Goal: Task Accomplishment & Management: Use online tool/utility

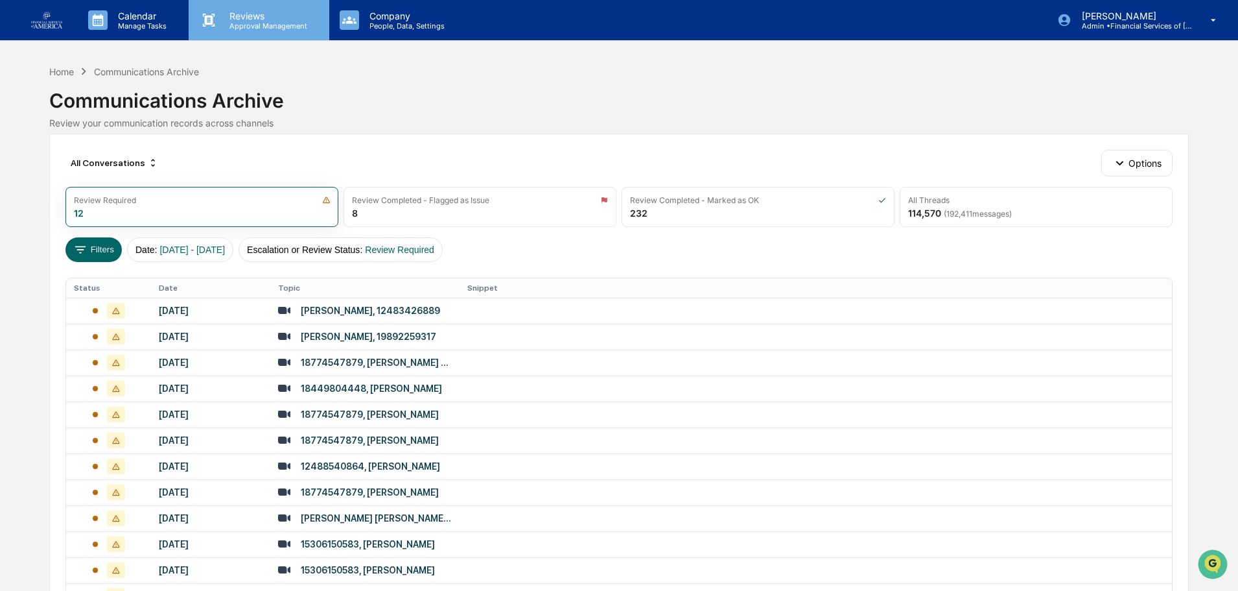
click at [231, 14] on p "Reviews" at bounding box center [266, 15] width 95 height 11
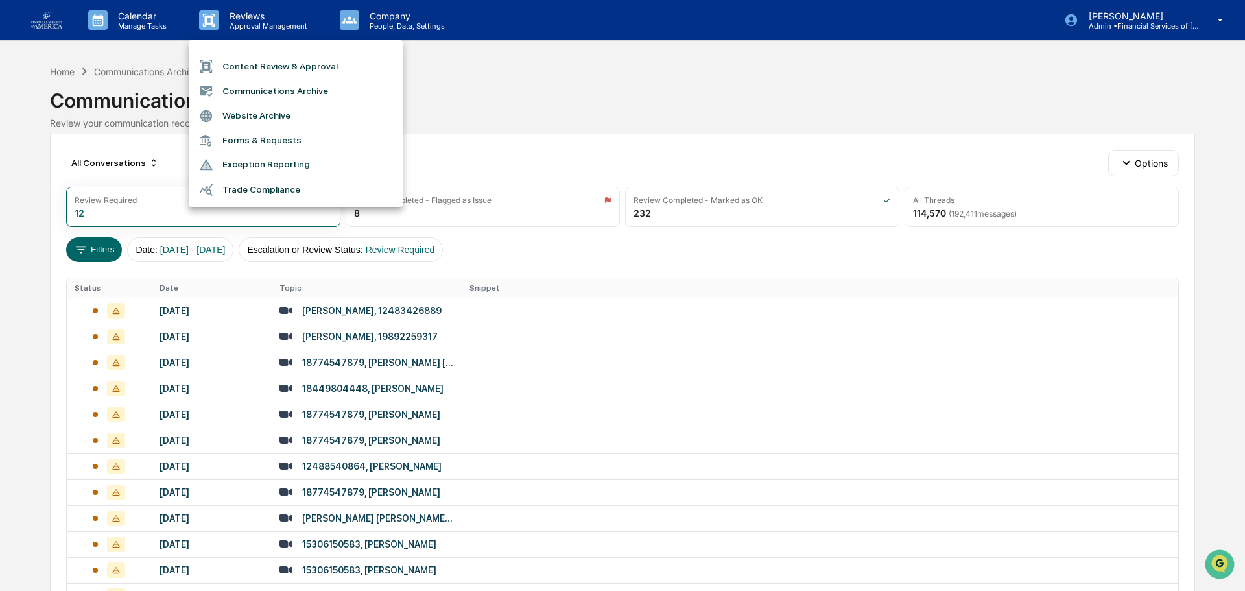
click at [252, 69] on li "Content Review & Approval" at bounding box center [296, 66] width 214 height 25
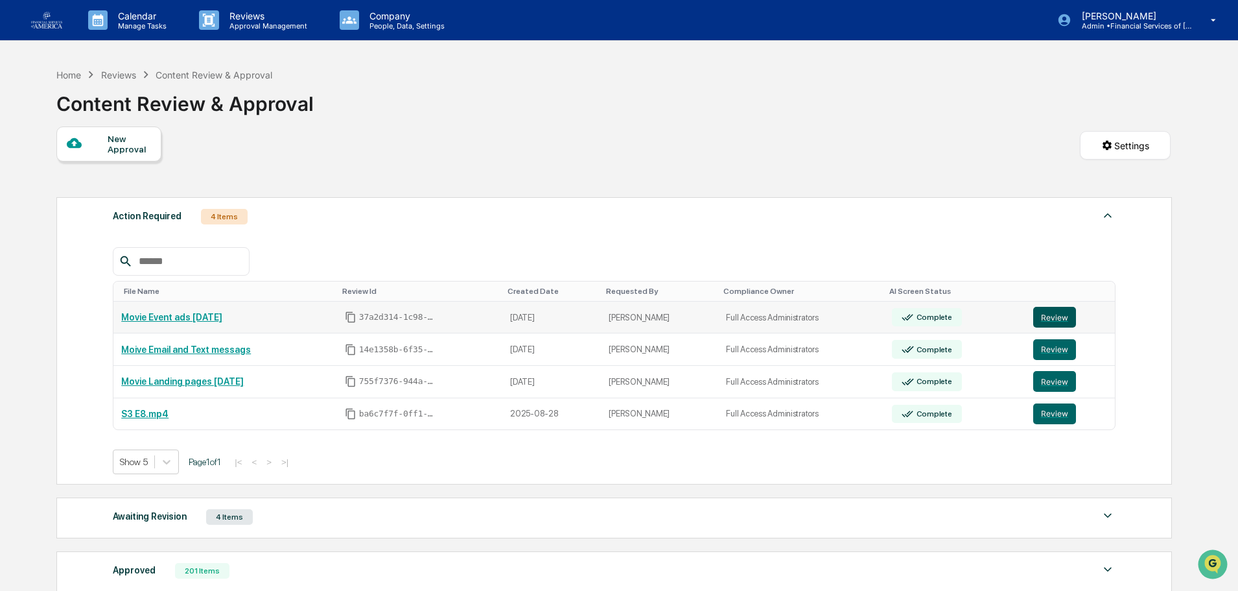
click at [1057, 318] on button "Review" at bounding box center [1054, 317] width 43 height 21
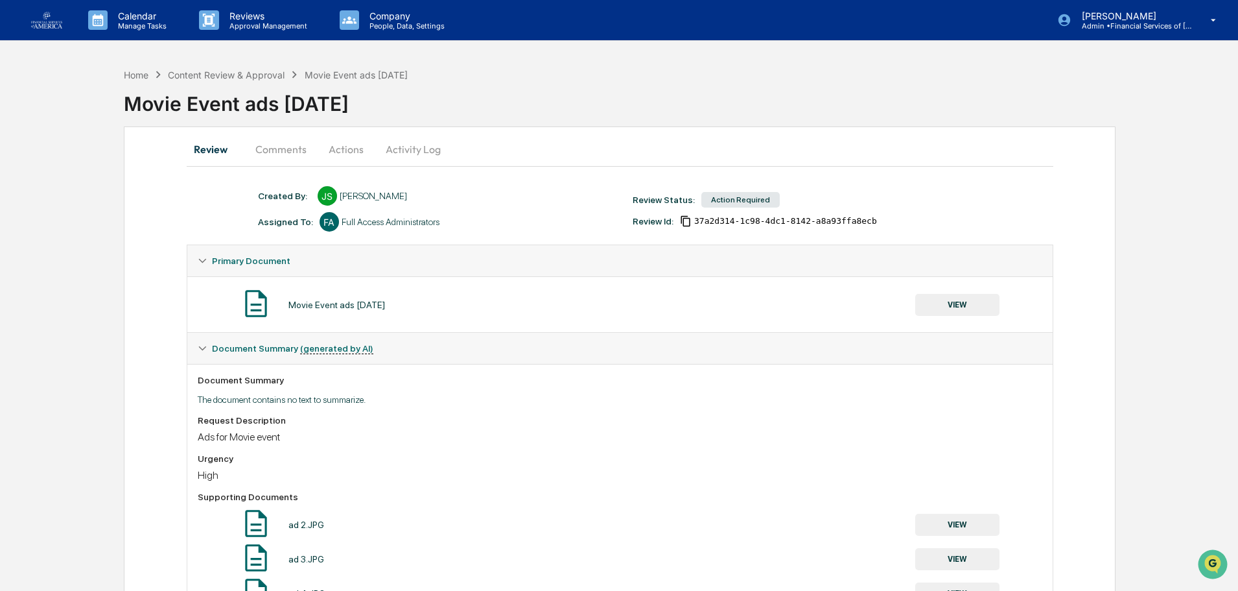
click at [951, 311] on button "VIEW" at bounding box center [957, 305] width 84 height 22
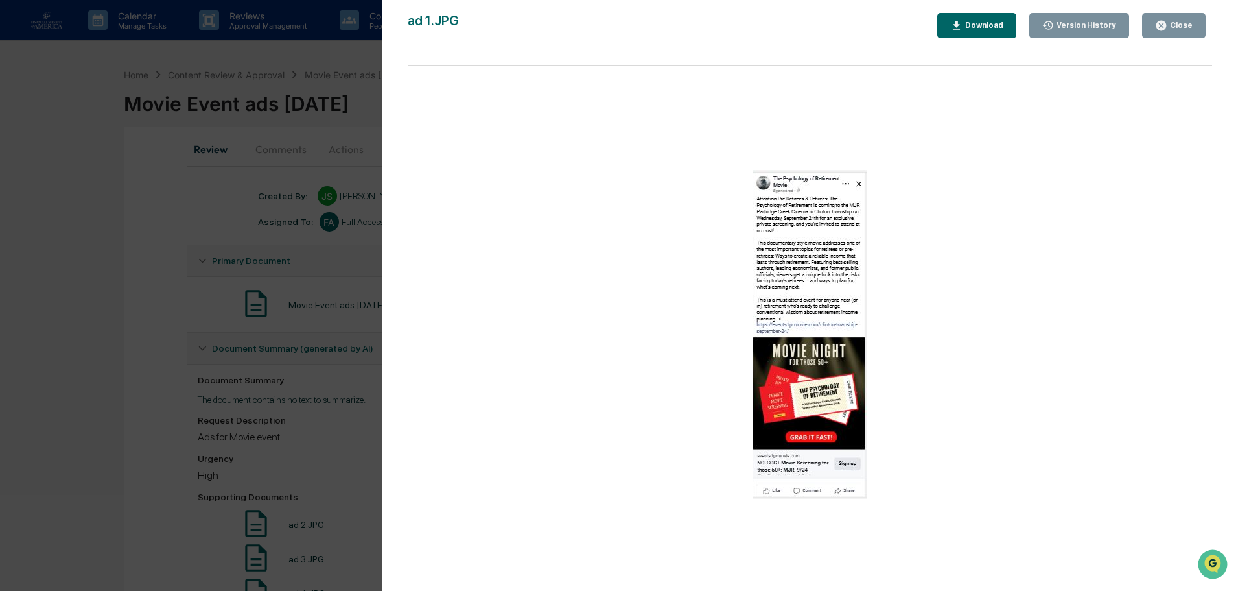
click at [797, 193] on img at bounding box center [810, 334] width 115 height 329
click at [996, 30] on div "Download" at bounding box center [976, 25] width 53 height 12
drag, startPoint x: 1153, startPoint y: 29, endPoint x: 1167, endPoint y: 25, distance: 14.6
click at [1166, 25] on icon "button" at bounding box center [1161, 26] width 10 height 10
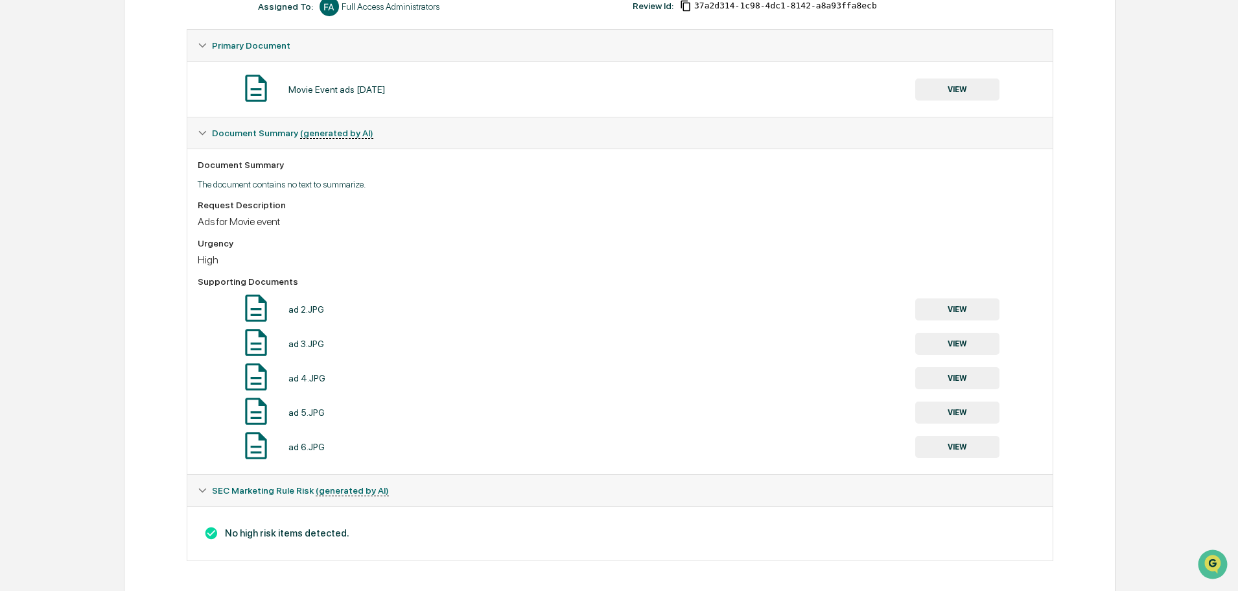
scroll to position [218, 0]
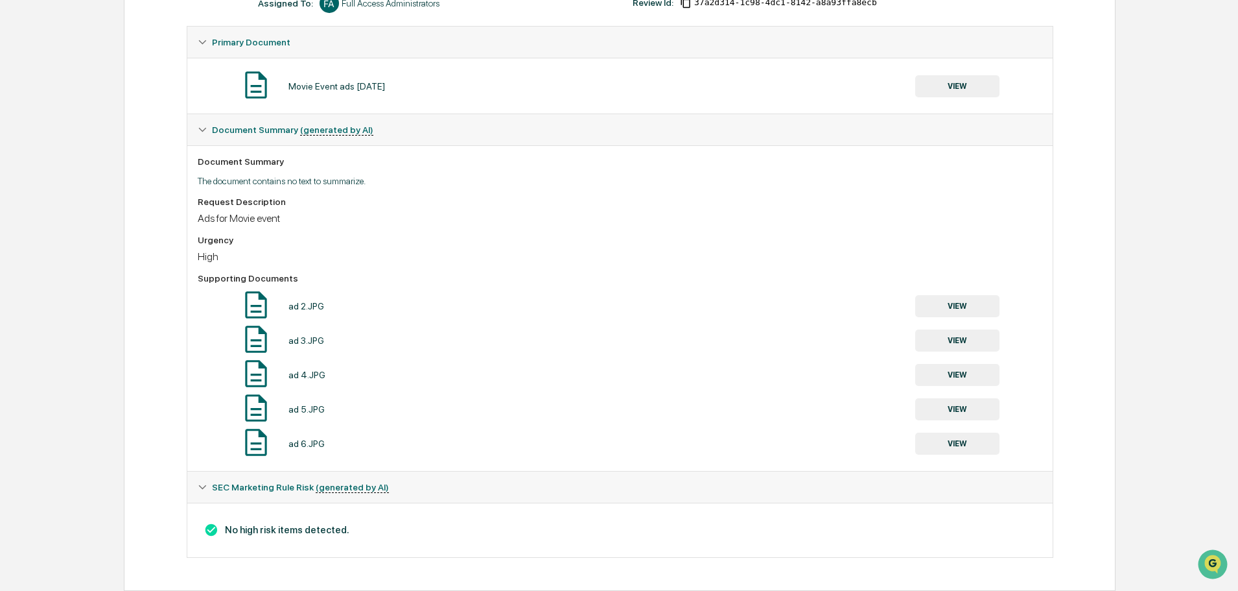
click at [964, 302] on button "VIEW" at bounding box center [957, 306] width 84 height 22
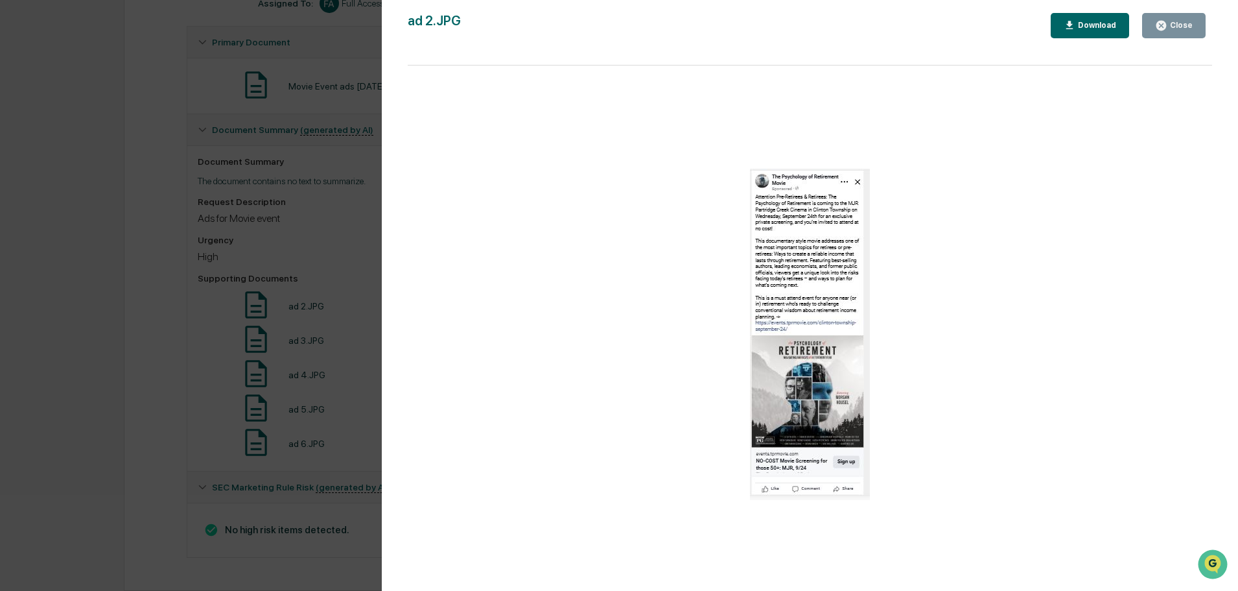
click at [1184, 36] on button "Close" at bounding box center [1174, 25] width 64 height 25
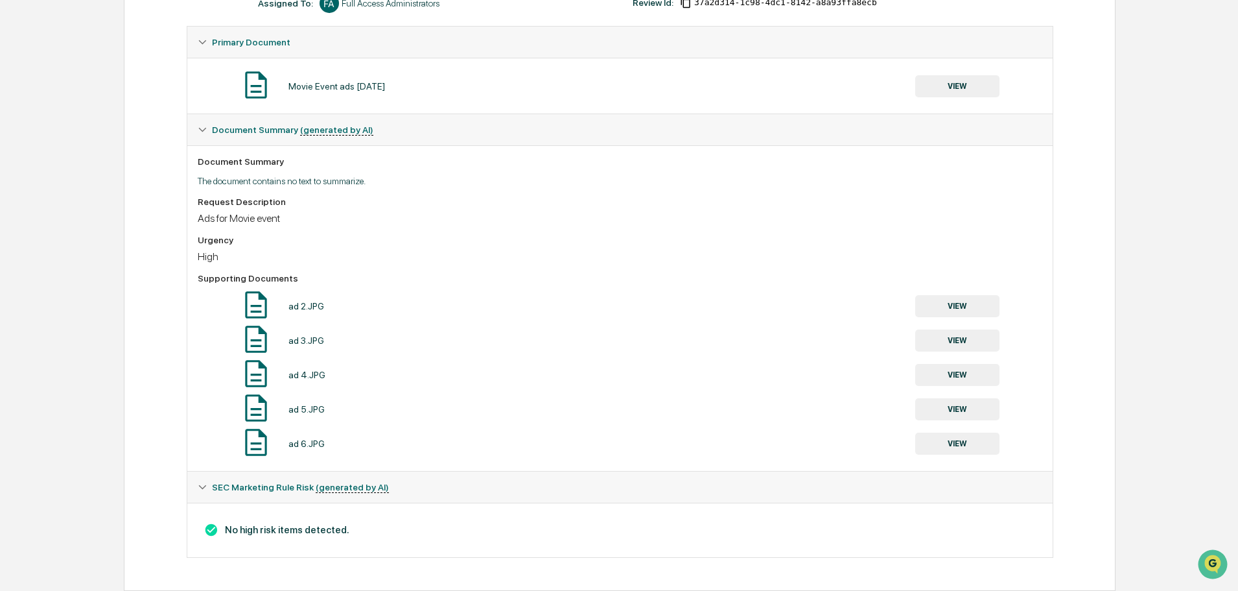
click at [966, 335] on button "VIEW" at bounding box center [957, 340] width 84 height 22
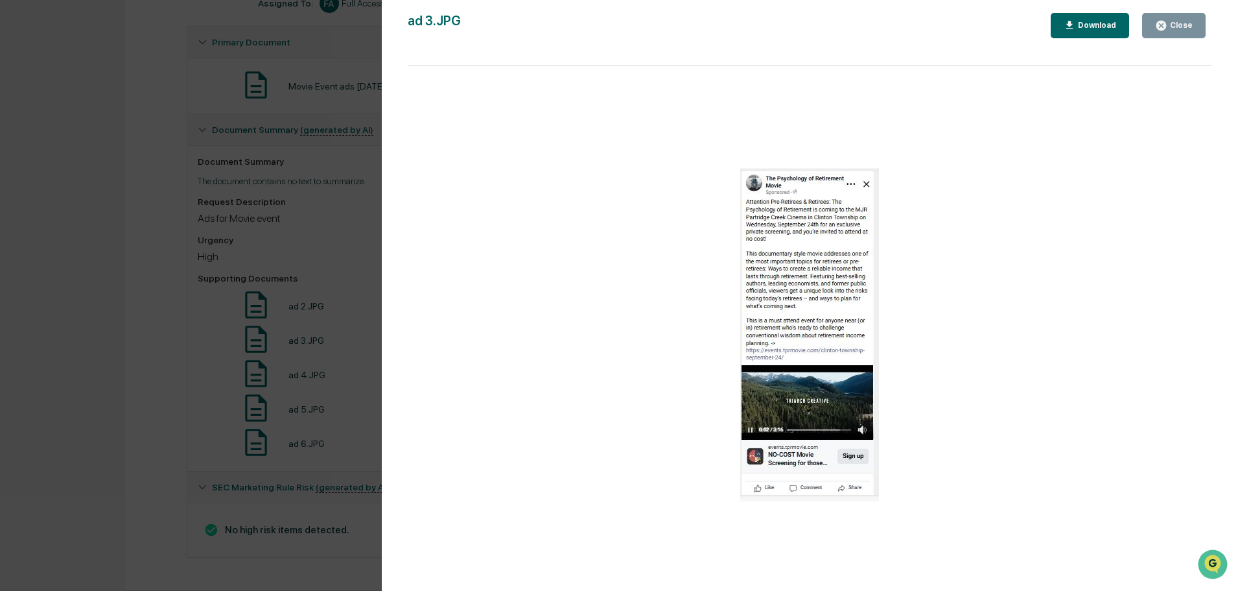
click at [1191, 32] on button "Close" at bounding box center [1174, 25] width 64 height 25
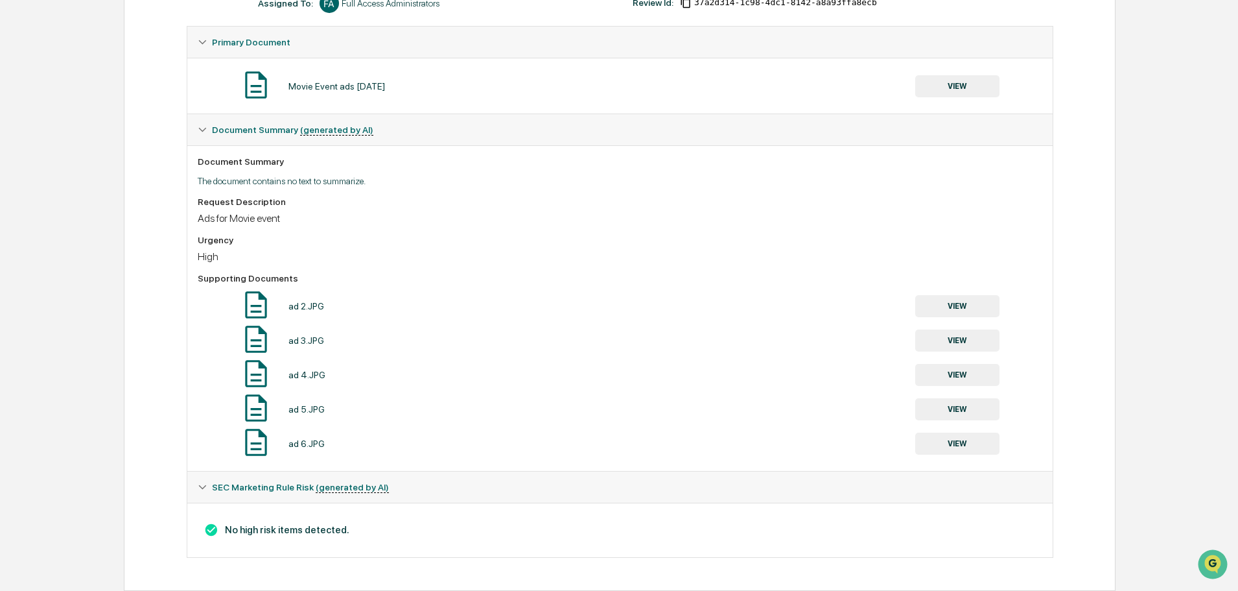
click at [952, 409] on button "VIEW" at bounding box center [957, 409] width 84 height 22
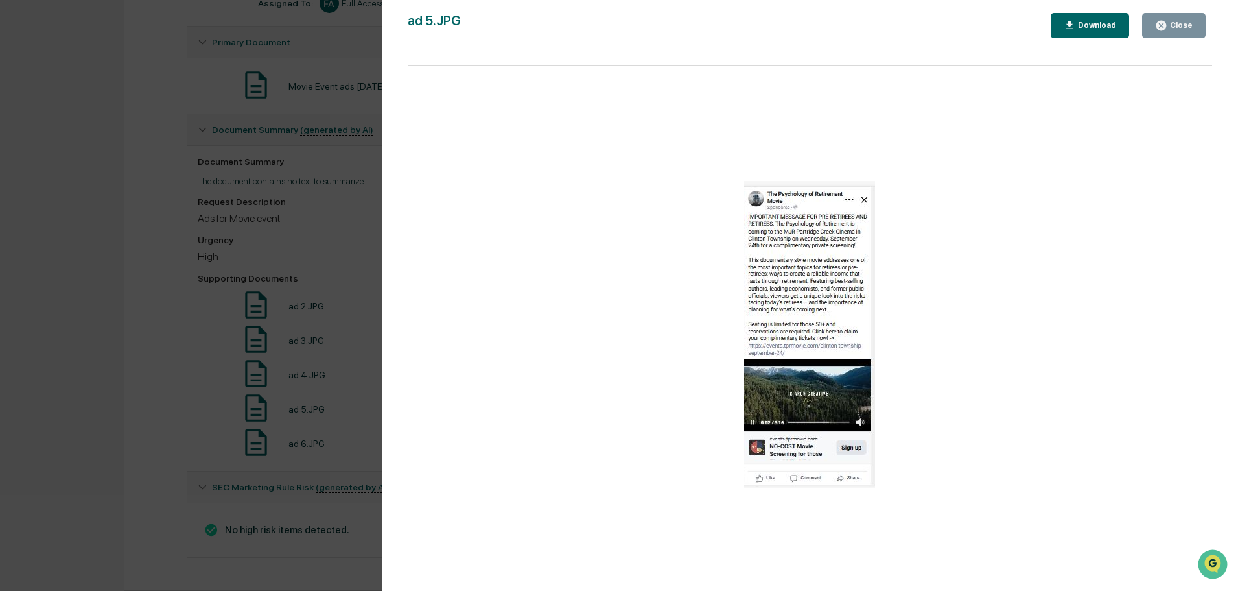
click at [1172, 30] on div "Close" at bounding box center [1174, 25] width 38 height 12
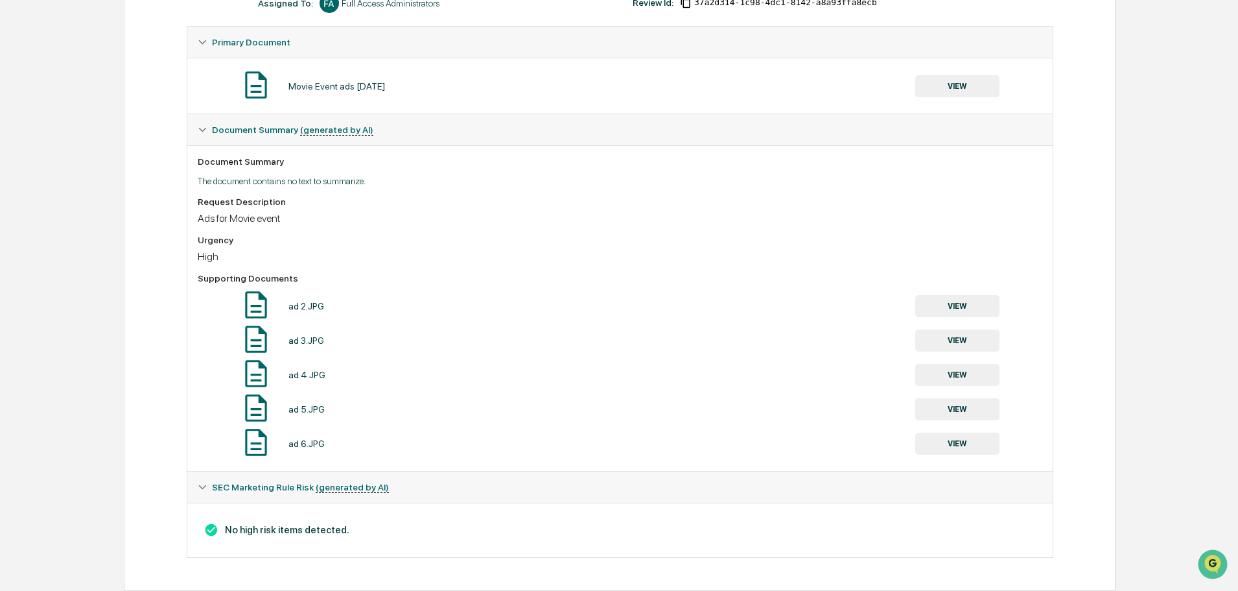
click at [942, 416] on button "VIEW" at bounding box center [957, 409] width 84 height 22
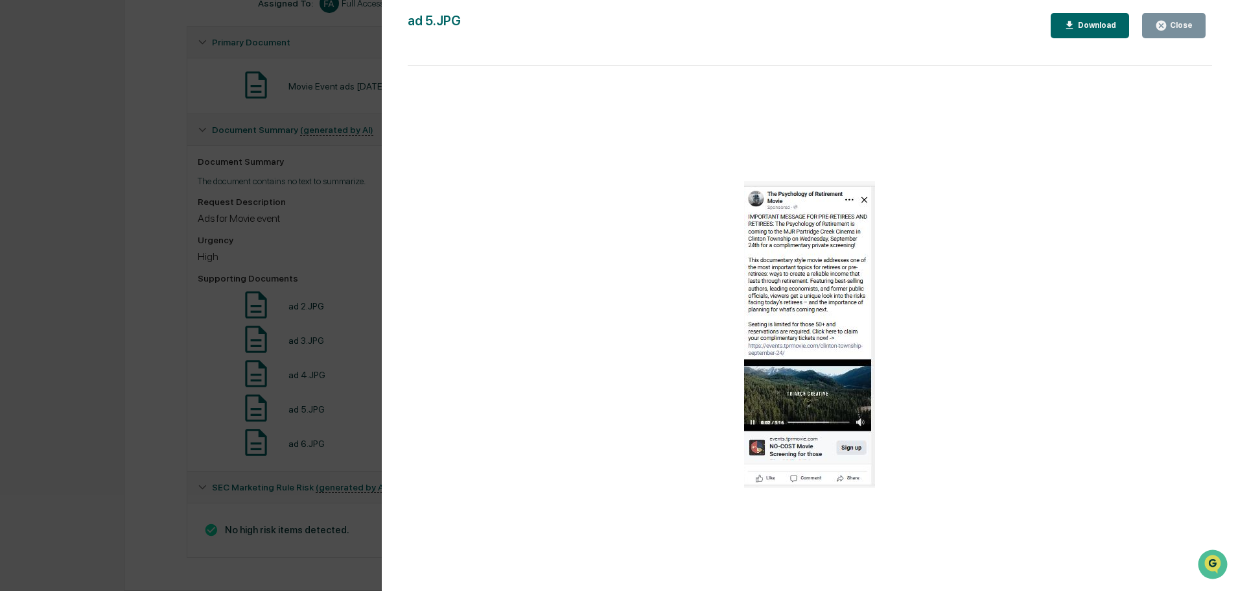
click at [1188, 39] on div "ad 5.JPG Close Download" at bounding box center [810, 308] width 805 height 591
click at [1177, 29] on div "Close" at bounding box center [1179, 25] width 25 height 9
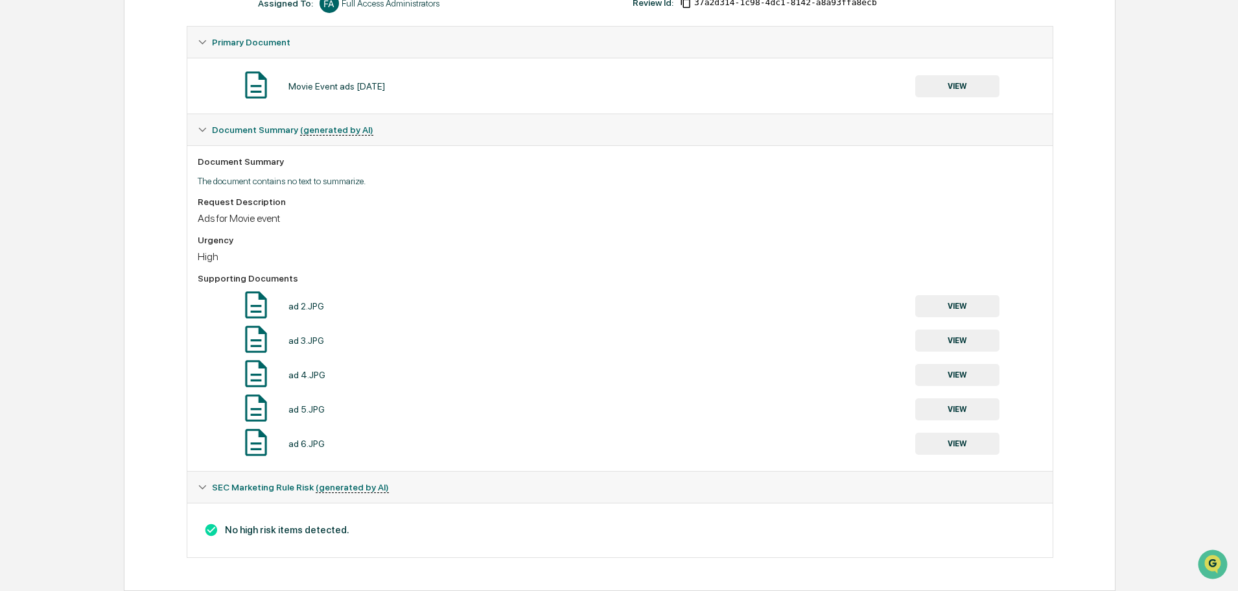
click at [955, 437] on button "VIEW" at bounding box center [957, 443] width 84 height 22
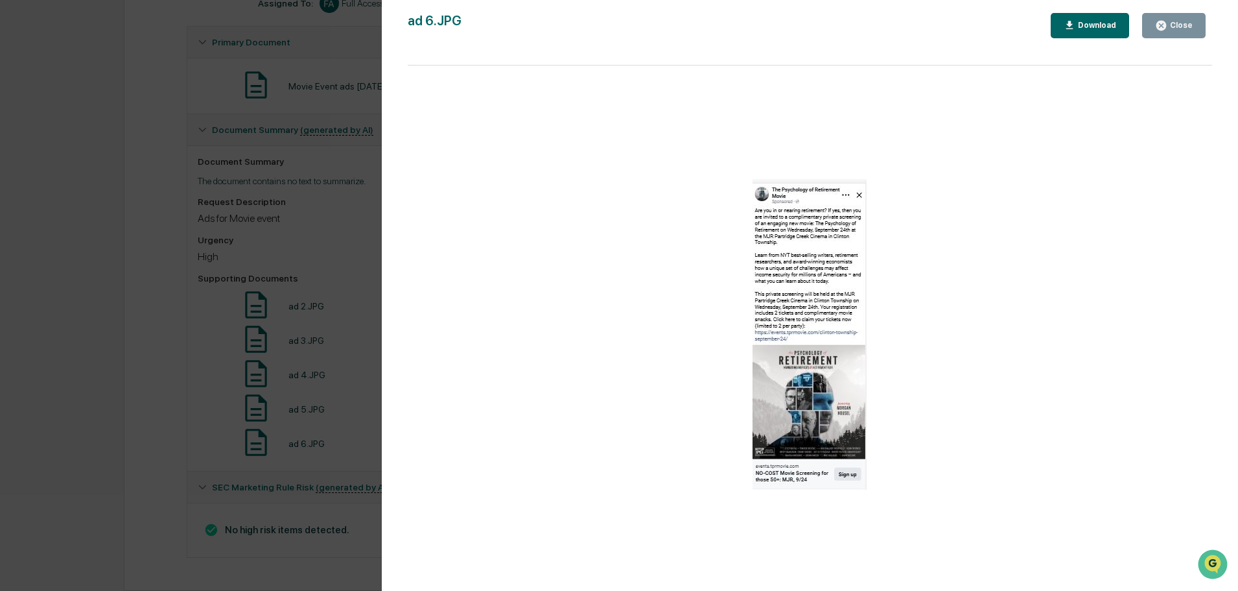
click at [1172, 30] on div "Close" at bounding box center [1179, 25] width 25 height 9
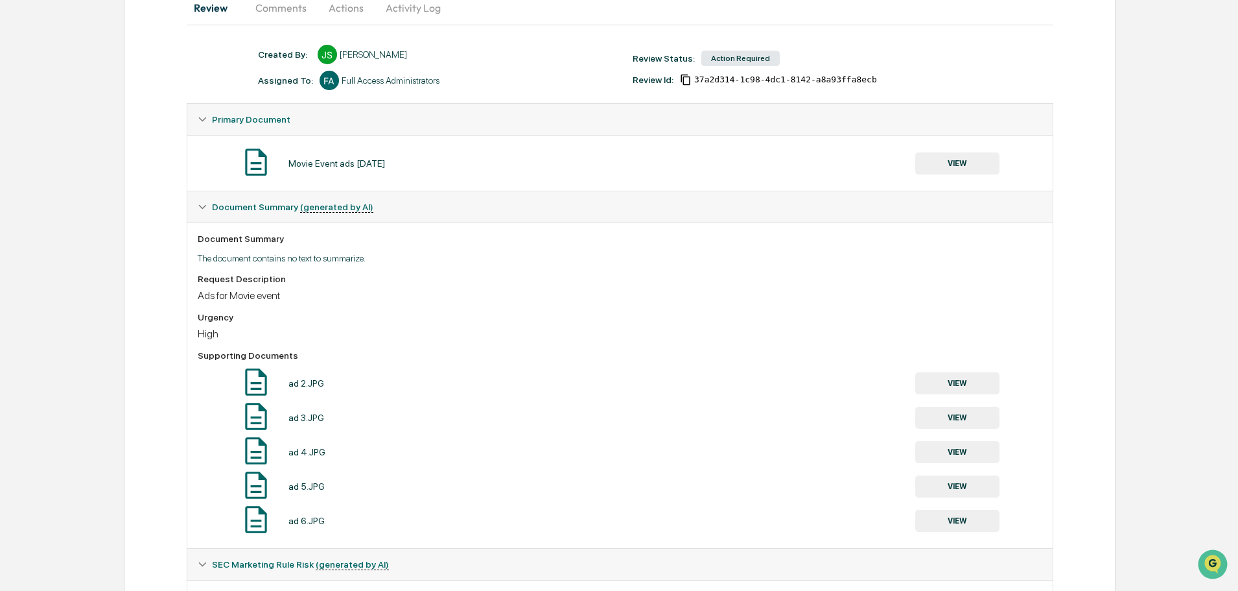
scroll to position [24, 0]
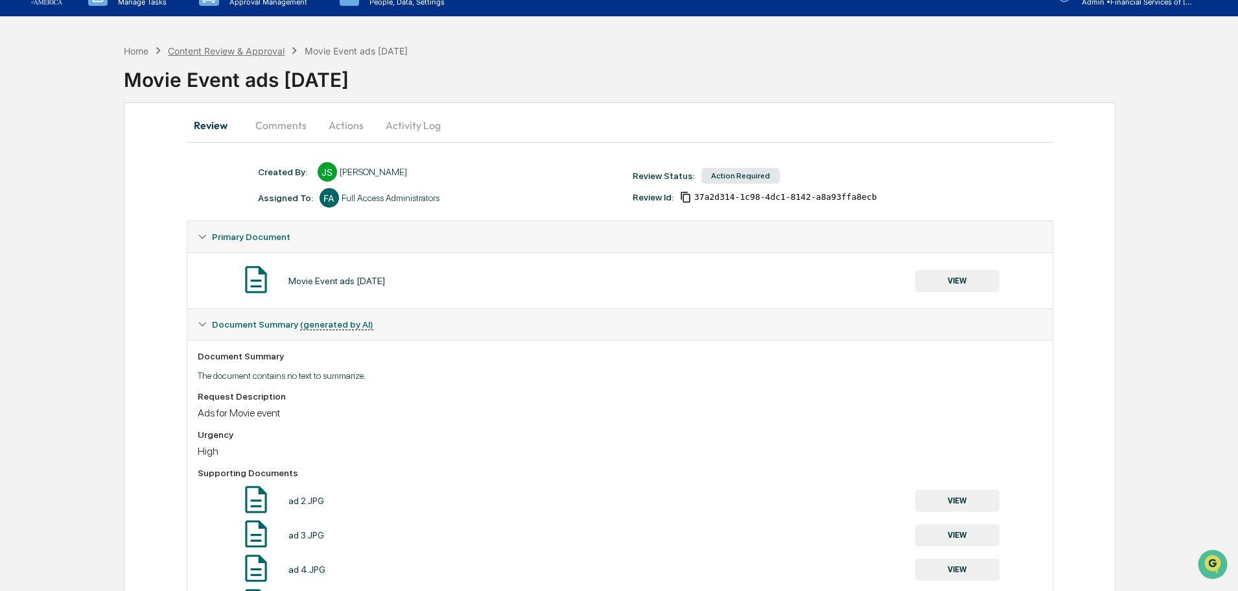
click at [207, 51] on div "Content Review & Approval" at bounding box center [226, 50] width 117 height 11
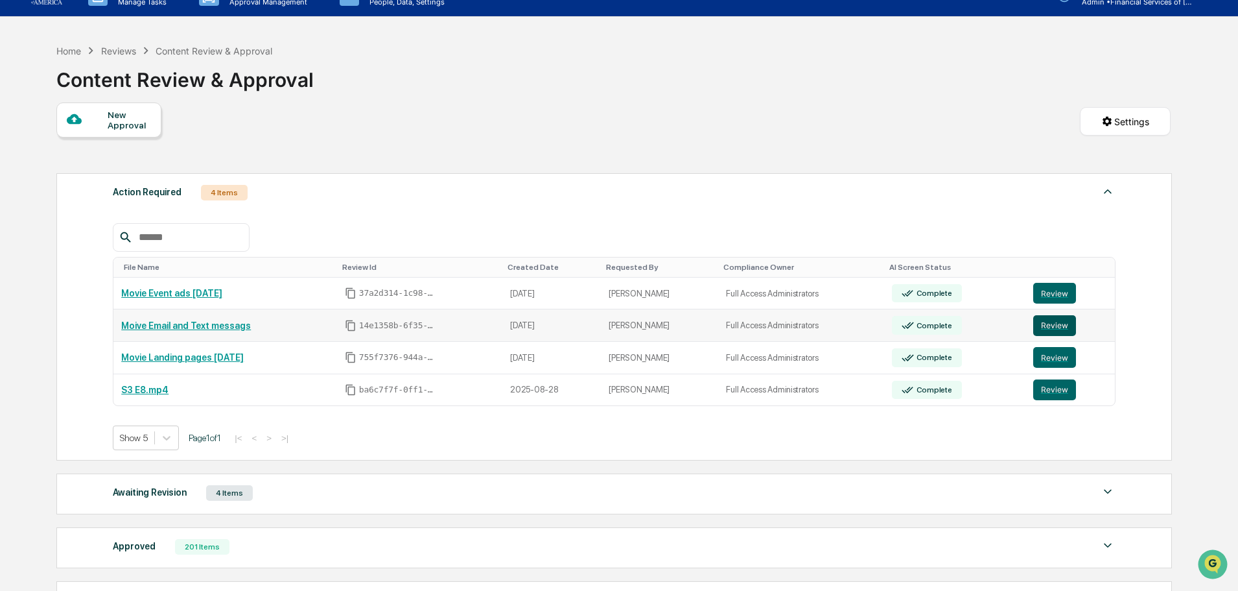
click at [1057, 326] on button "Review" at bounding box center [1054, 325] width 43 height 21
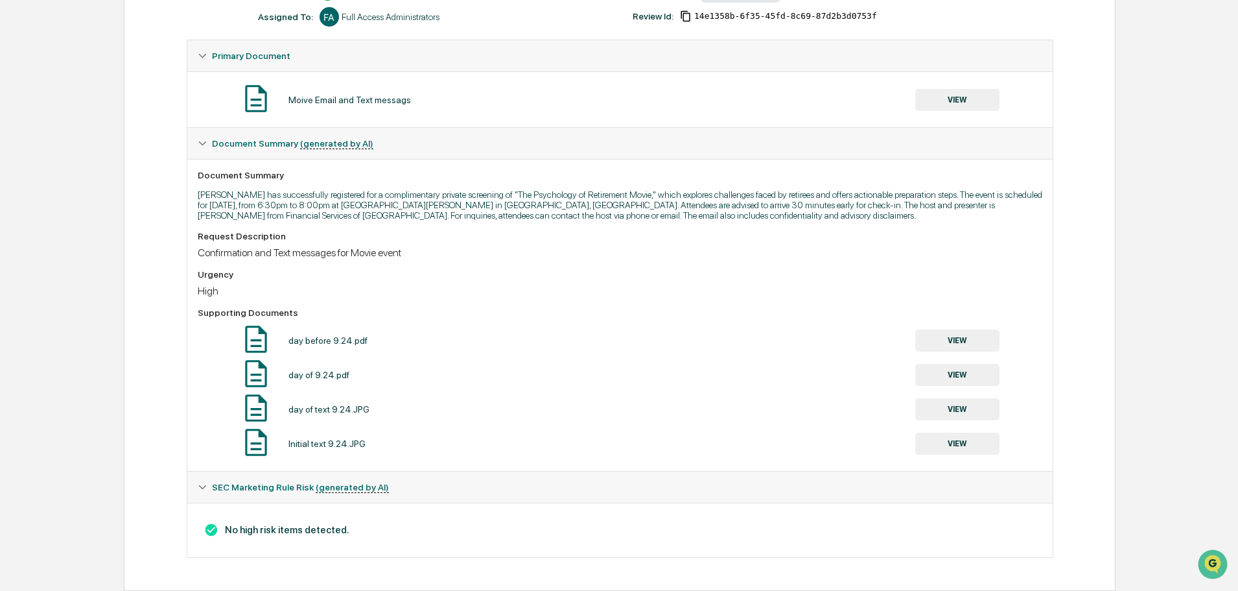
click at [942, 100] on button "VIEW" at bounding box center [957, 100] width 84 height 22
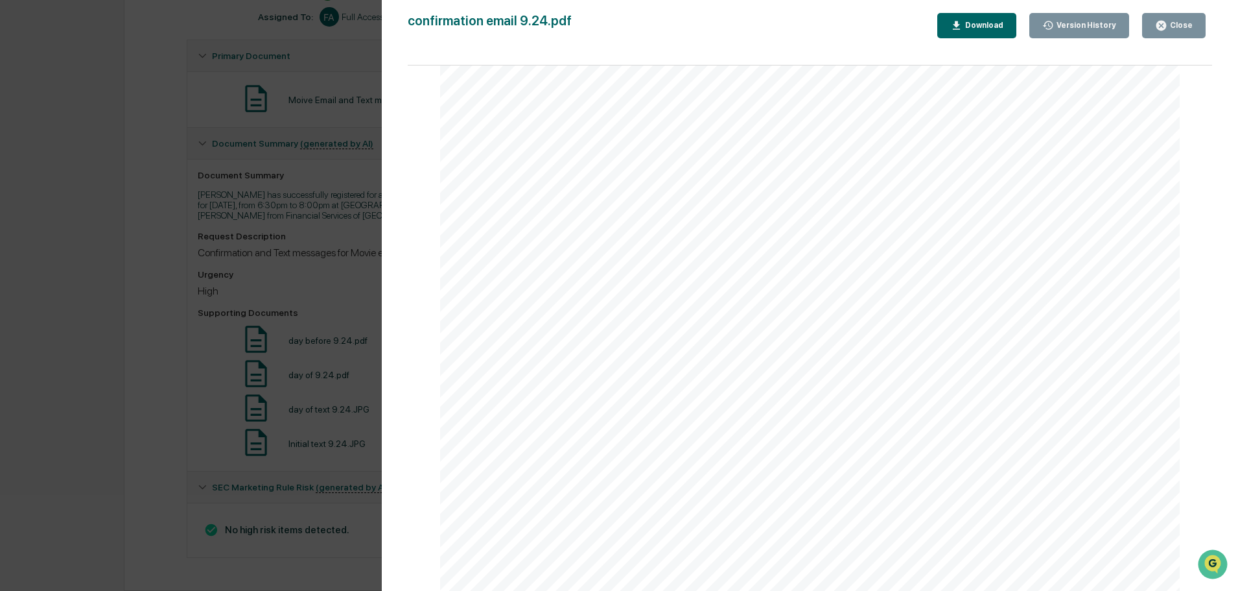
scroll to position [259, 0]
click at [1182, 29] on div "Close" at bounding box center [1179, 25] width 25 height 9
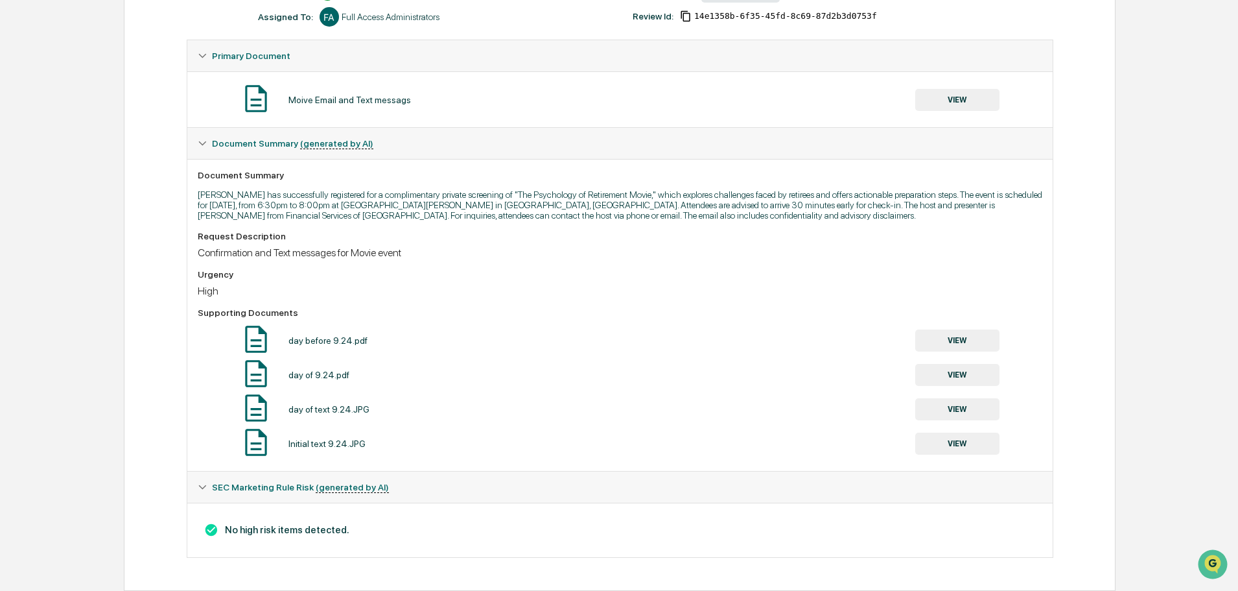
scroll to position [0, 0]
click at [974, 346] on button "VIEW" at bounding box center [957, 340] width 84 height 22
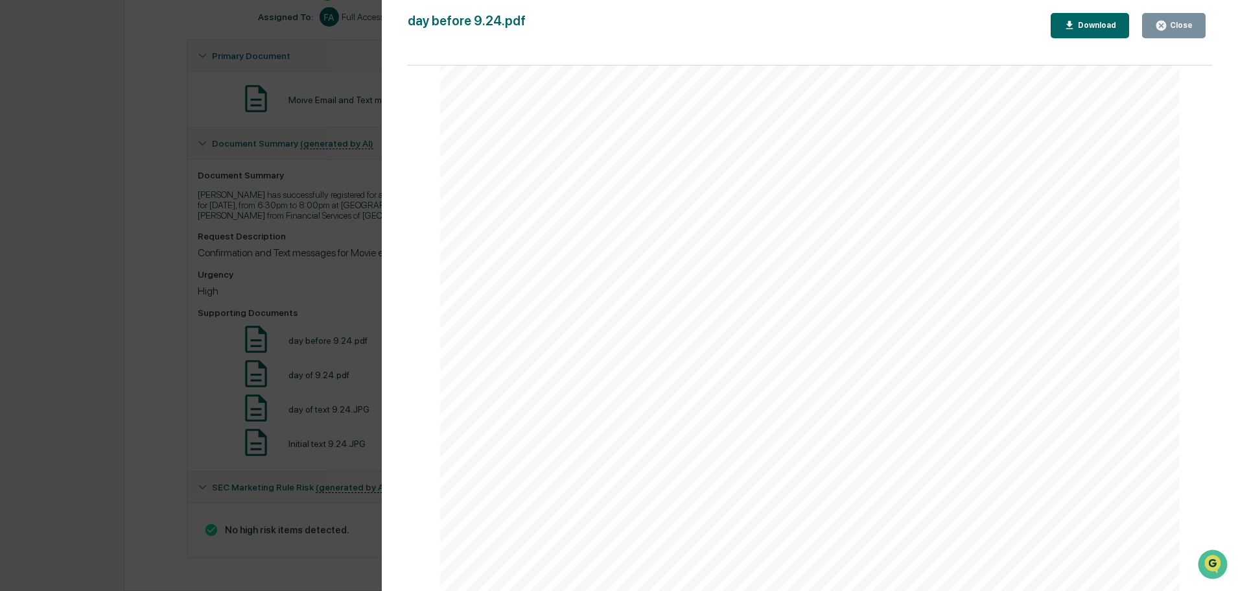
scroll to position [454, 0]
click at [1183, 33] on button "Close" at bounding box center [1174, 25] width 64 height 25
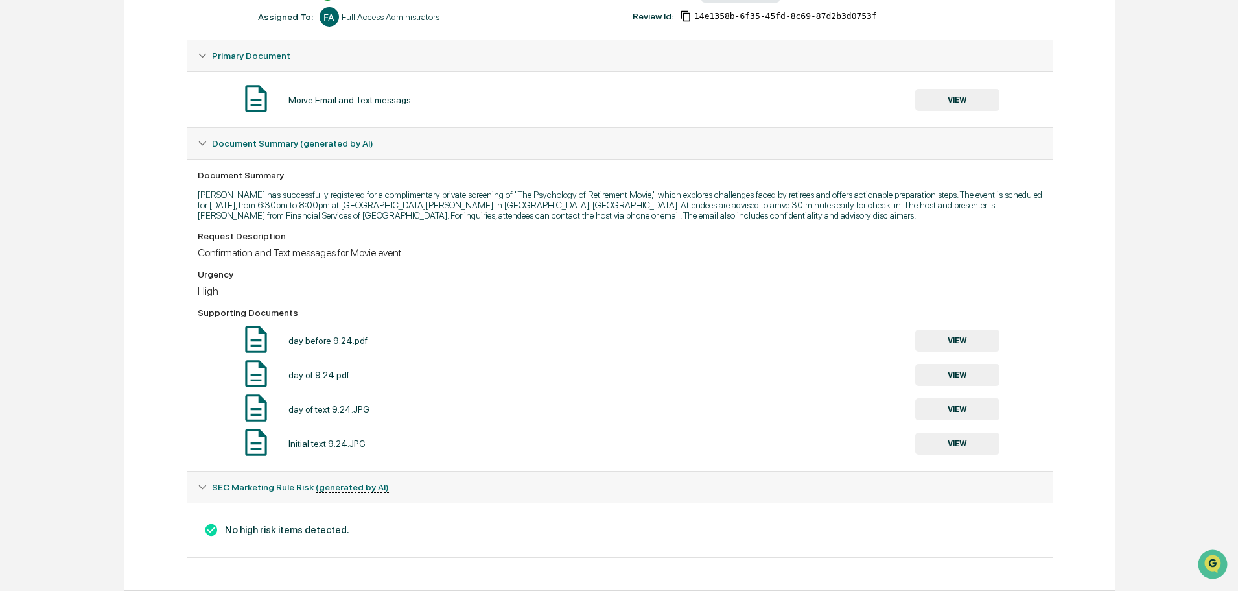
click at [970, 376] on button "VIEW" at bounding box center [957, 375] width 84 height 22
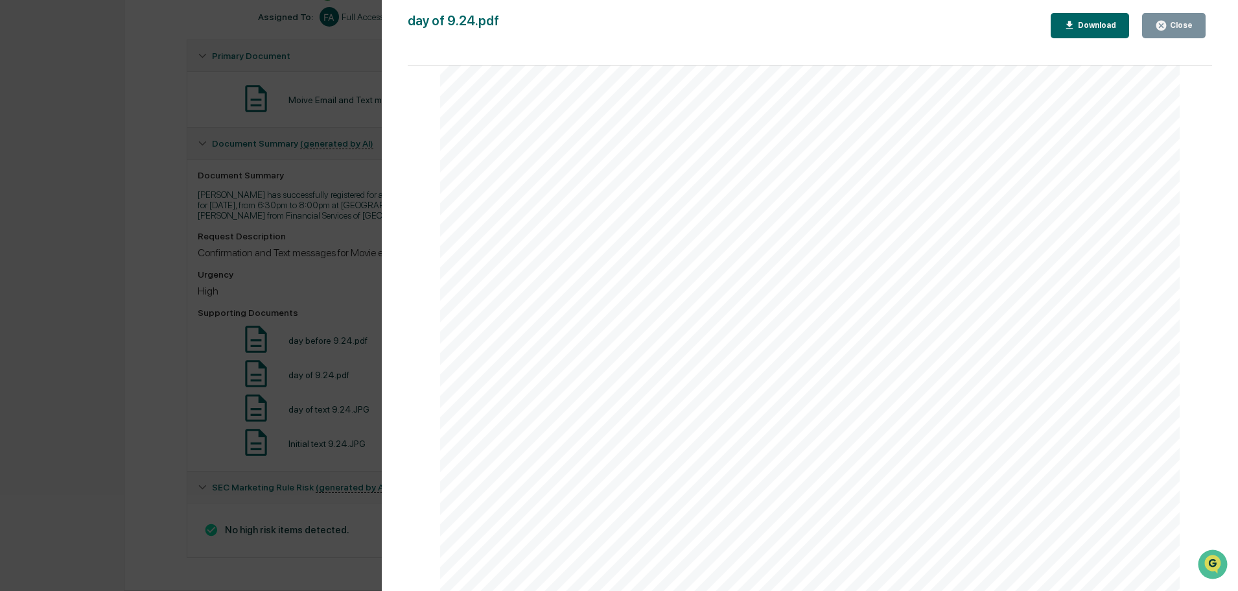
scroll to position [324, 0]
click at [1170, 29] on div "Close" at bounding box center [1179, 25] width 25 height 9
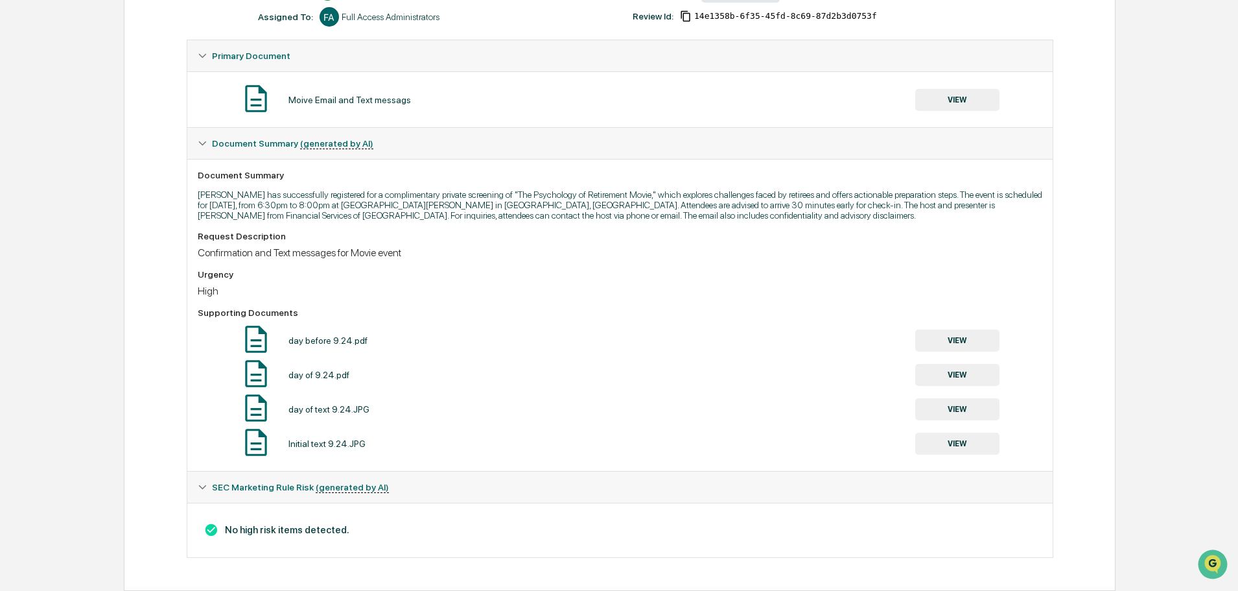
click at [934, 416] on button "VIEW" at bounding box center [957, 409] width 84 height 22
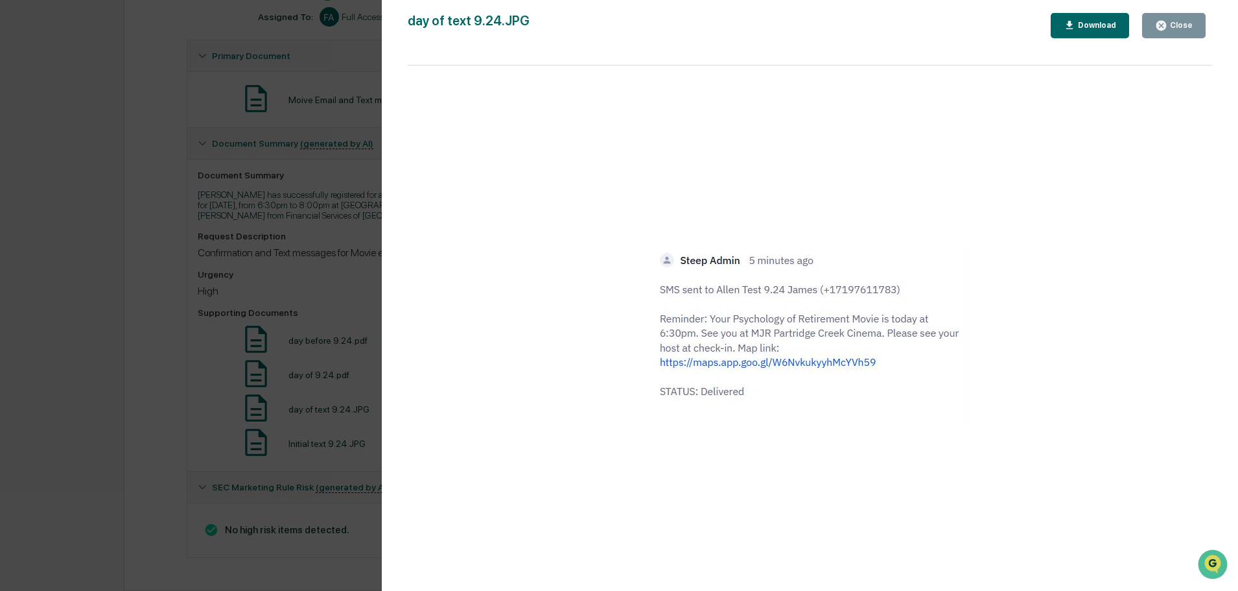
click at [1166, 26] on icon "button" at bounding box center [1161, 26] width 10 height 10
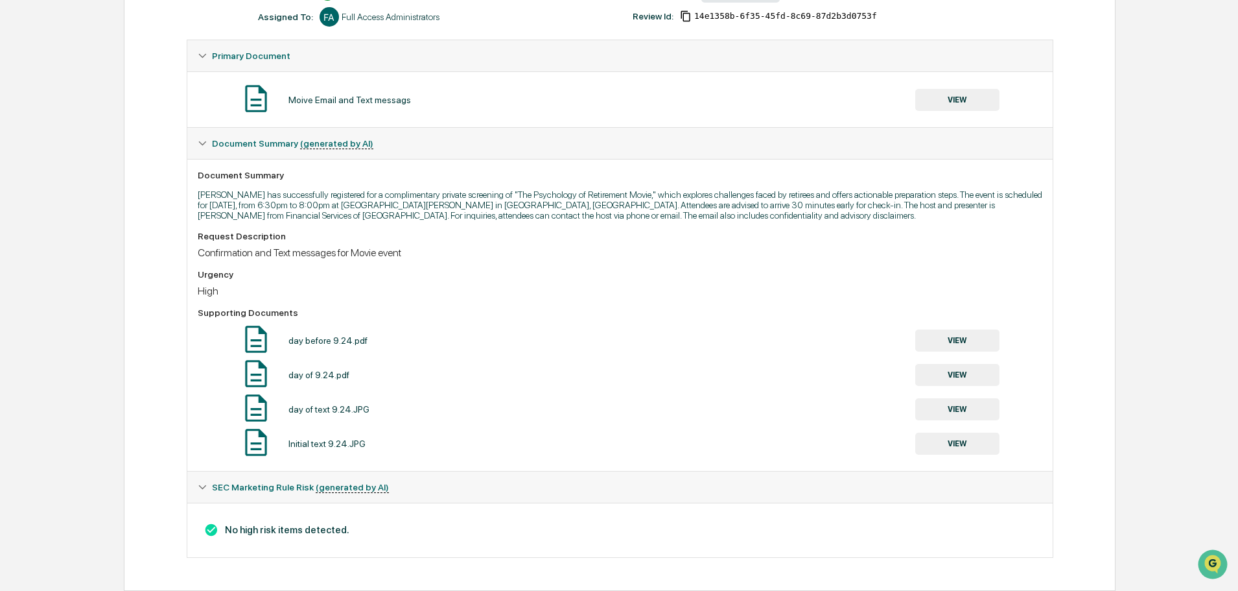
click at [967, 436] on button "VIEW" at bounding box center [957, 443] width 84 height 22
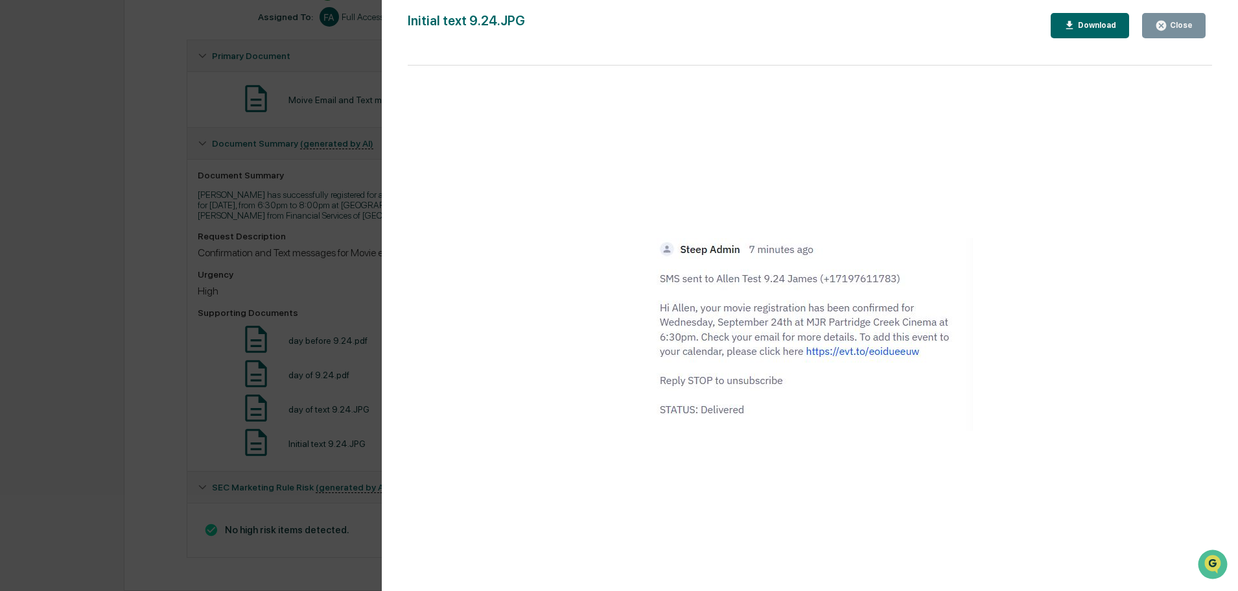
click at [1162, 23] on icon "button" at bounding box center [1161, 26] width 10 height 10
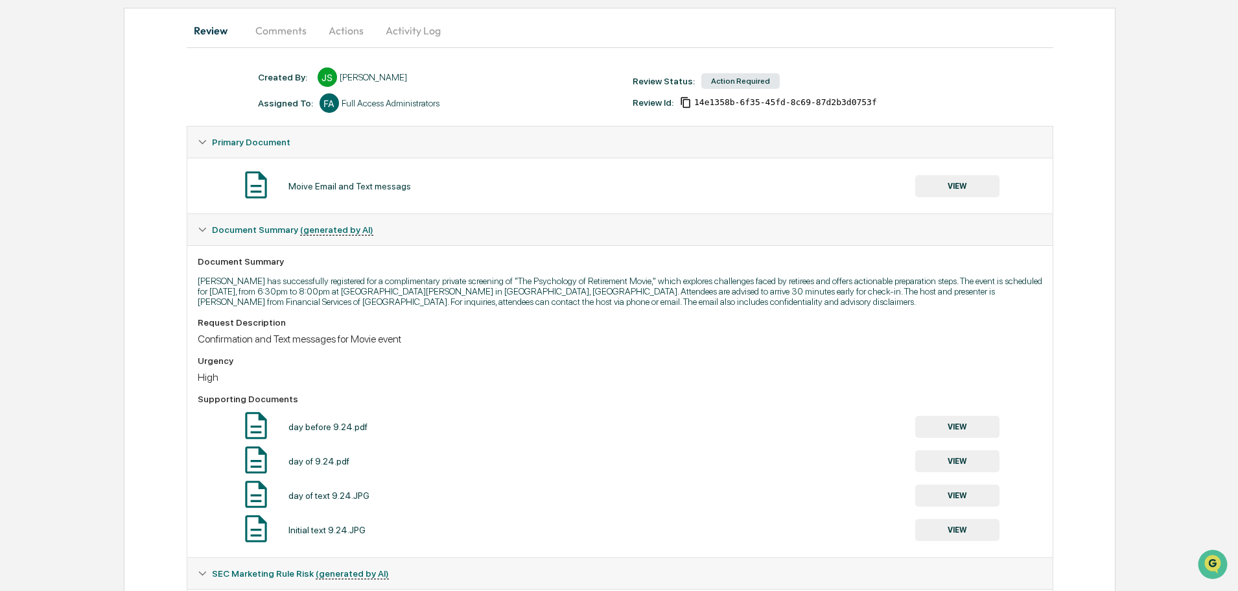
scroll to position [10, 0]
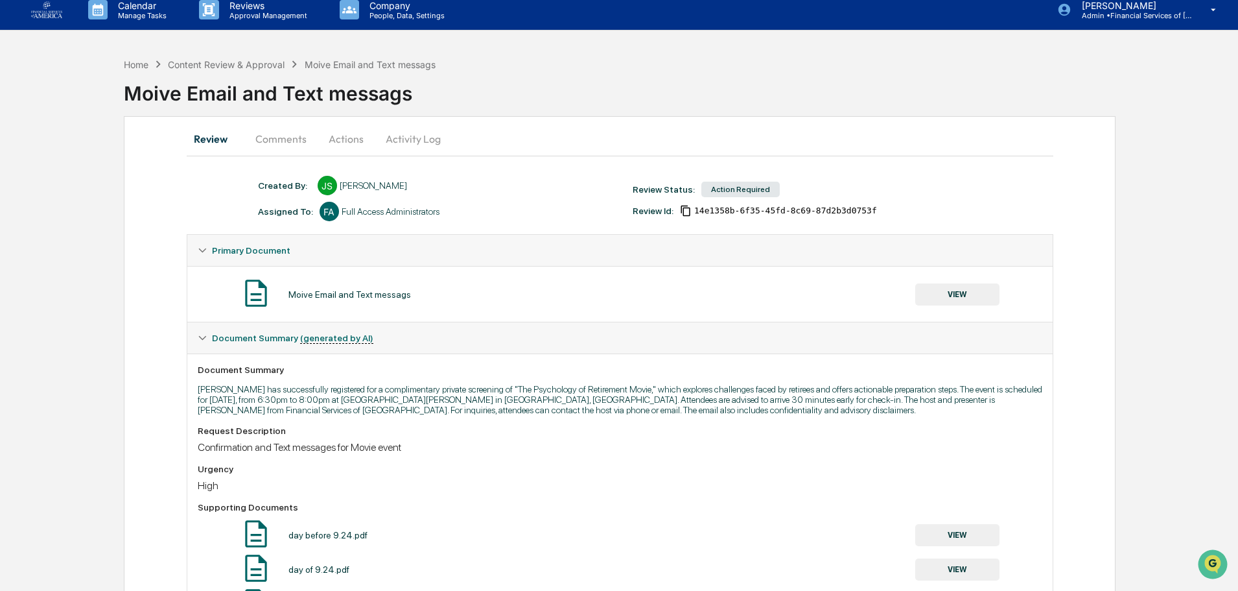
click at [351, 137] on button "Actions" at bounding box center [346, 138] width 58 height 31
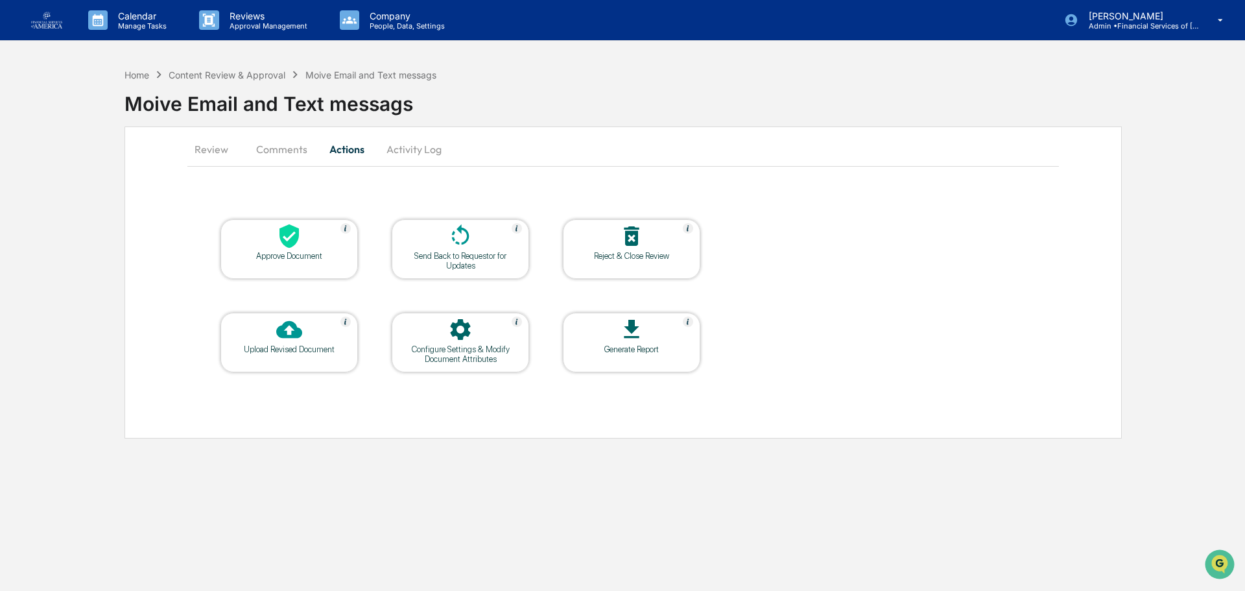
click at [332, 246] on div at bounding box center [289, 237] width 130 height 28
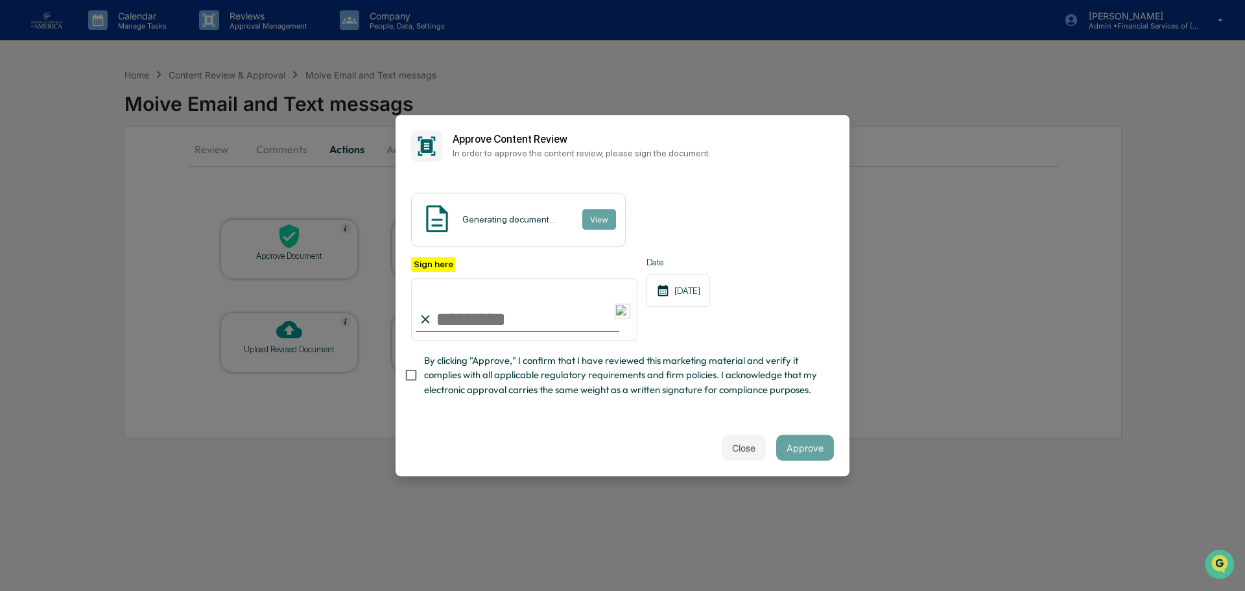
click at [518, 374] on span "By clicking "Approve," I confirm that I have reviewed this marketing material a…" at bounding box center [623, 374] width 399 height 43
click at [507, 323] on input "Sign here" at bounding box center [524, 309] width 226 height 62
click at [549, 322] on input "Sign here" at bounding box center [524, 309] width 226 height 62
type input "**********"
click at [801, 442] on button "Approve" at bounding box center [805, 447] width 58 height 26
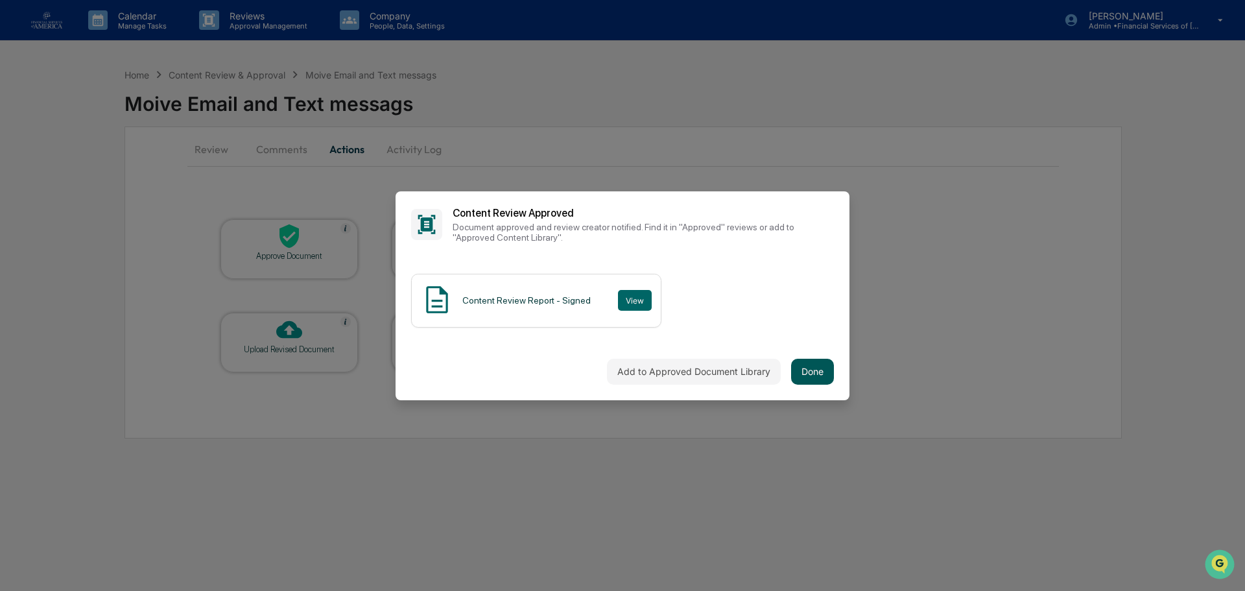
click at [797, 376] on button "Done" at bounding box center [812, 371] width 43 height 26
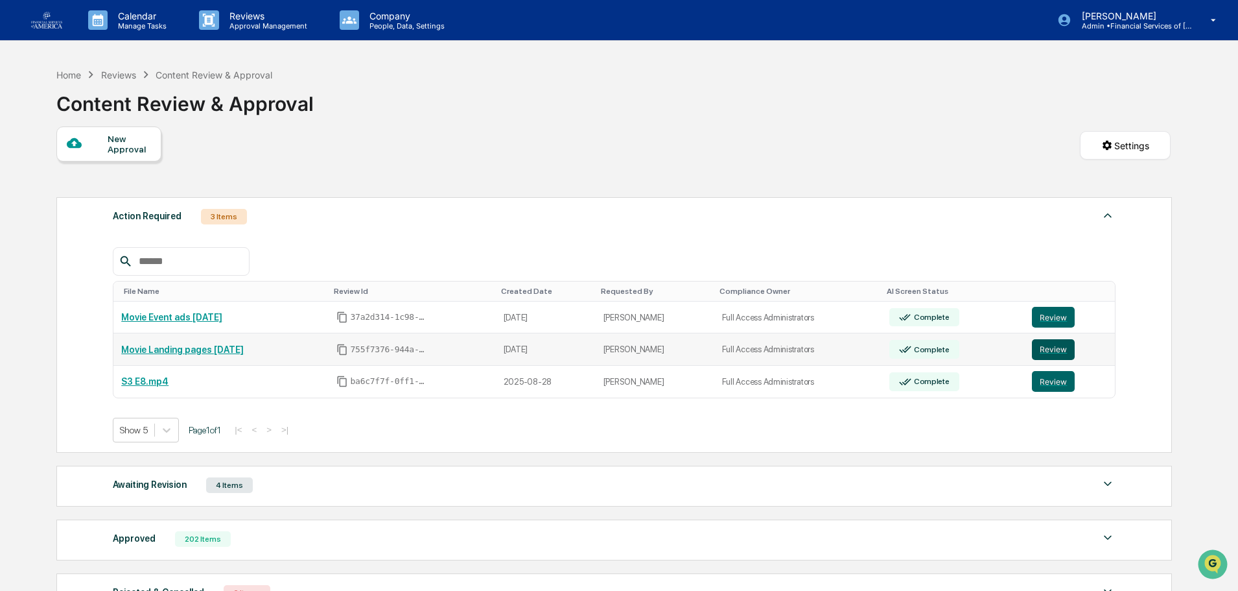
click at [1046, 354] on button "Review" at bounding box center [1053, 349] width 43 height 21
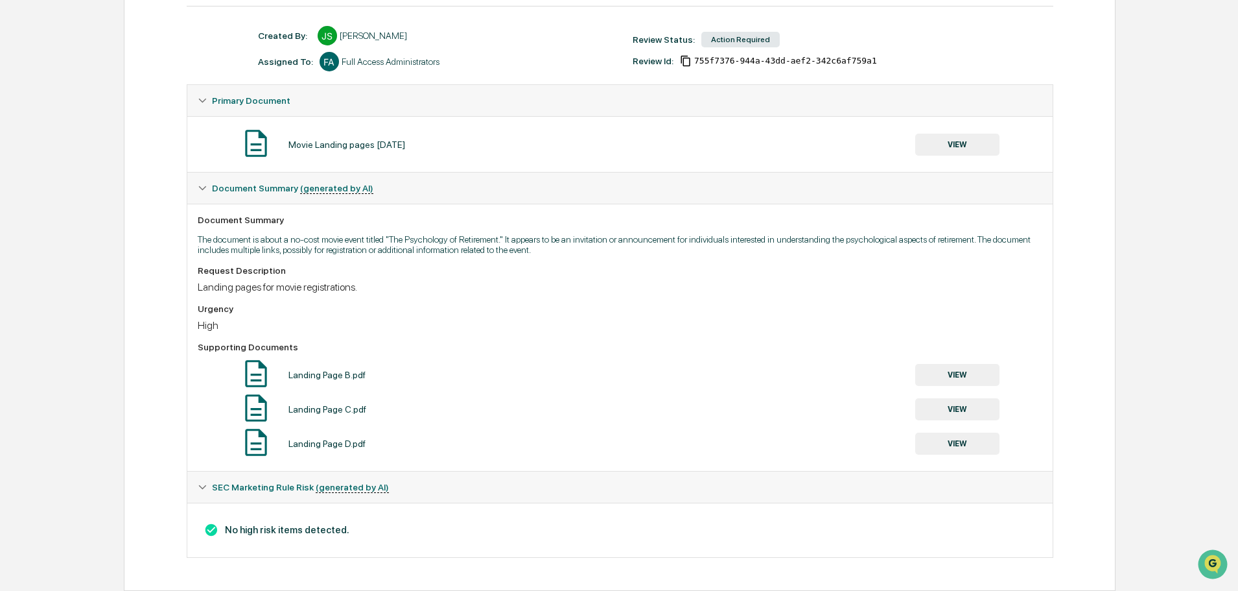
click at [949, 150] on button "VIEW" at bounding box center [957, 145] width 84 height 22
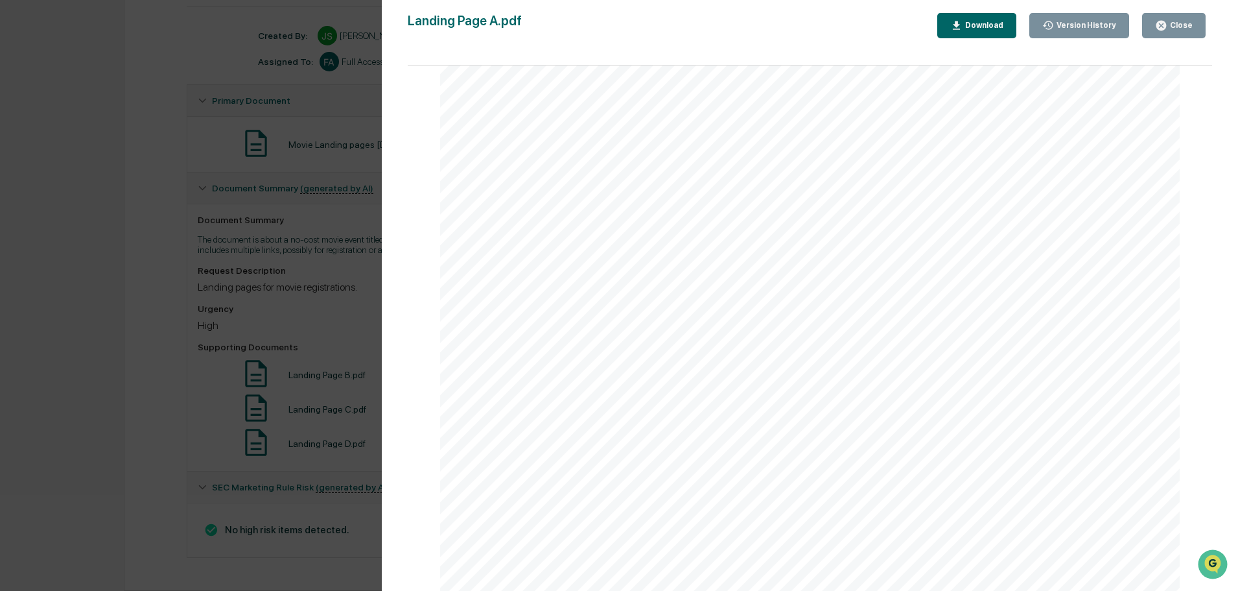
scroll to position [1284, 0]
click at [1184, 25] on div "Close" at bounding box center [1179, 25] width 25 height 9
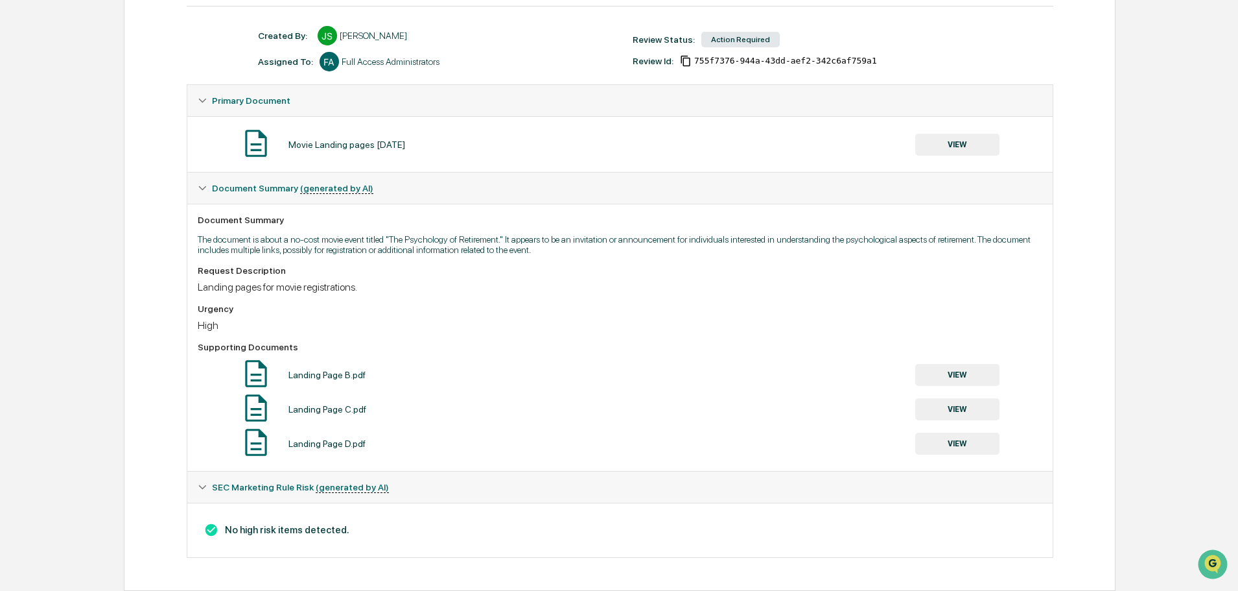
click at [949, 403] on button "VIEW" at bounding box center [957, 409] width 84 height 22
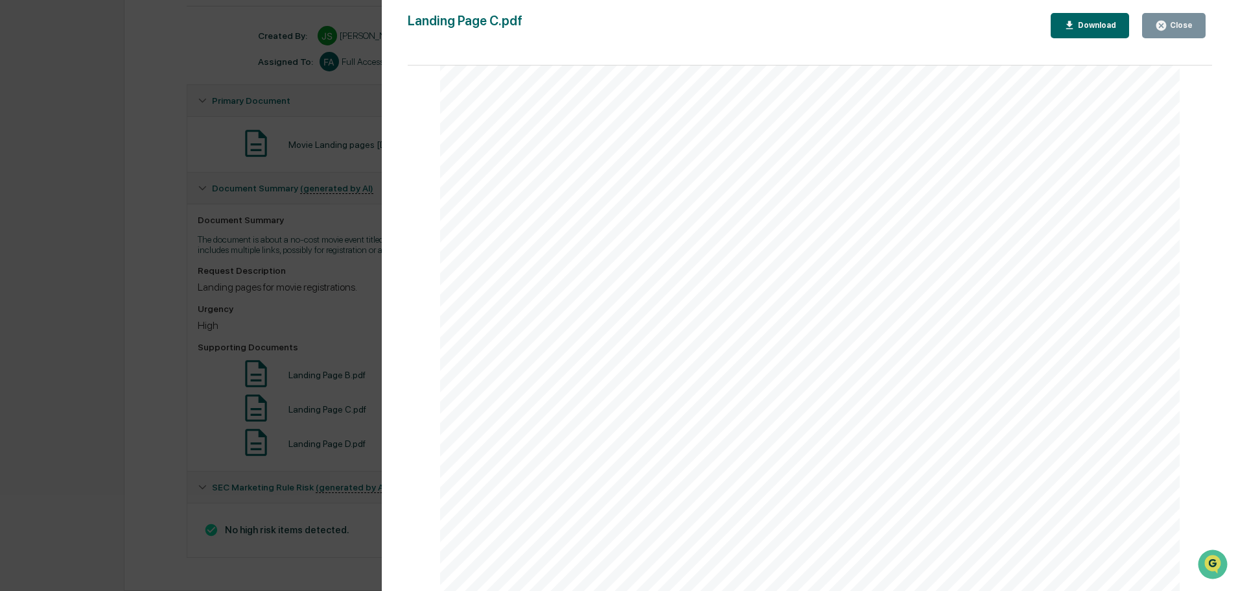
scroll to position [1512, 0]
click at [1160, 18] on button "Close" at bounding box center [1174, 25] width 64 height 25
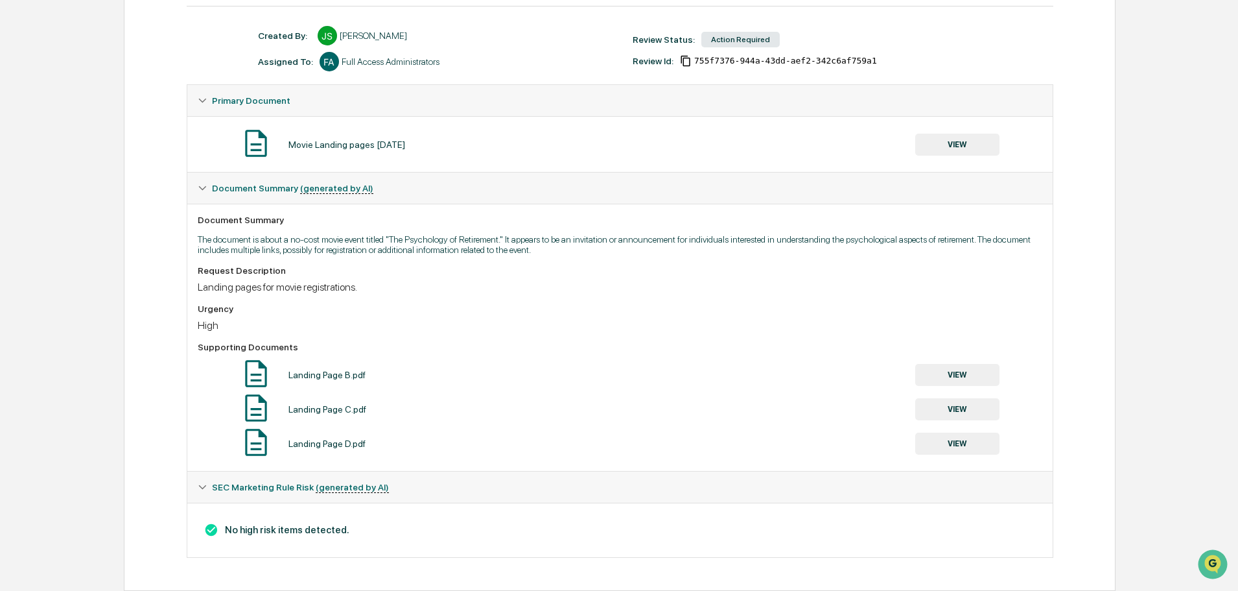
click at [953, 441] on button "VIEW" at bounding box center [957, 443] width 84 height 22
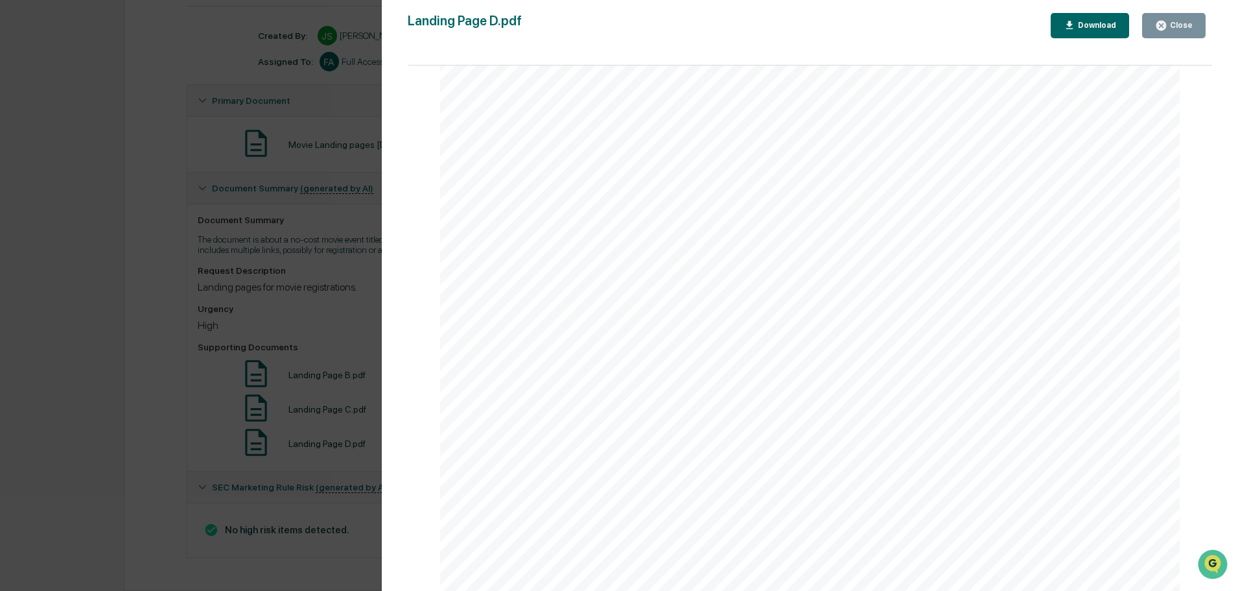
scroll to position [324, 0]
click at [1158, 17] on button "Close" at bounding box center [1174, 25] width 64 height 25
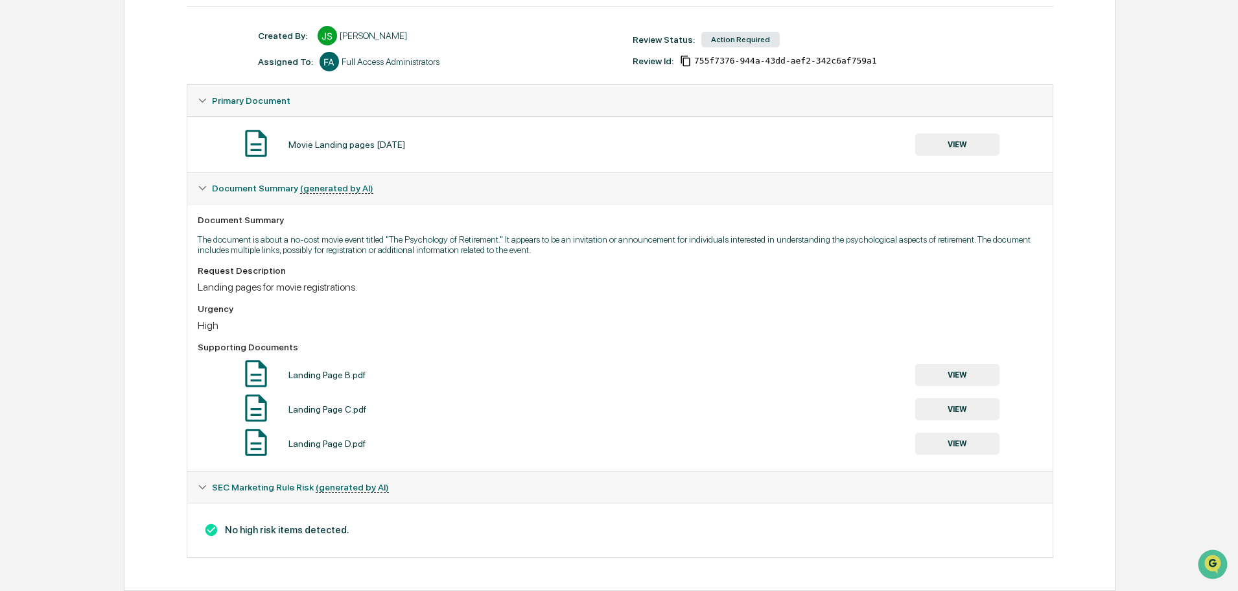
click at [987, 375] on button "VIEW" at bounding box center [957, 375] width 84 height 22
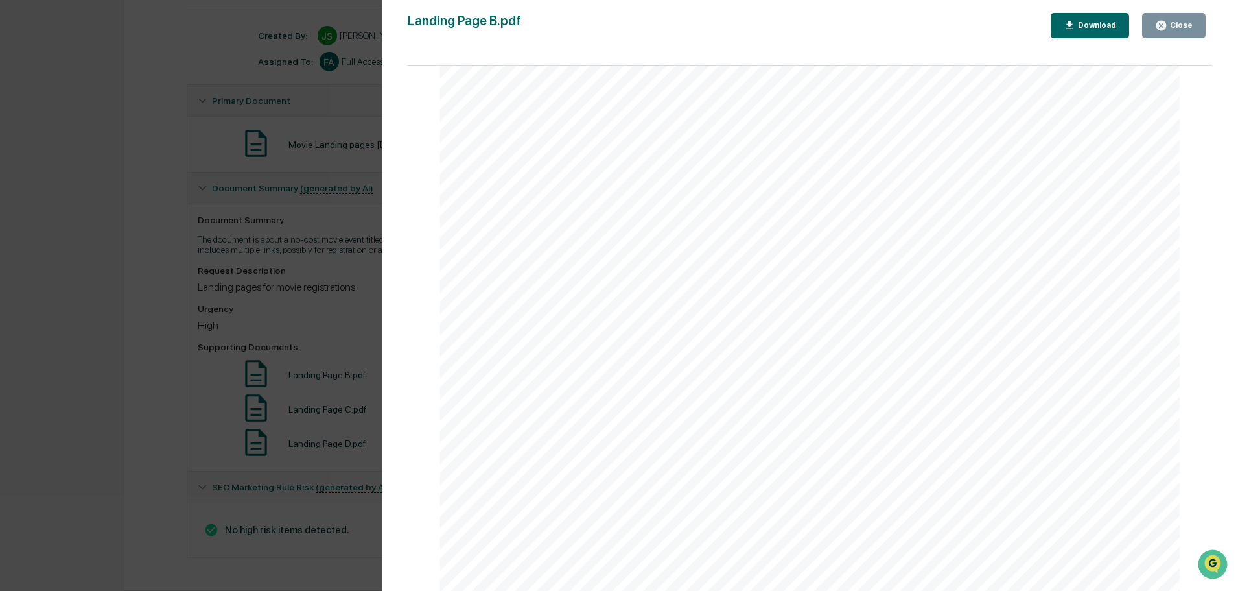
scroll to position [679, 0]
click at [1171, 23] on div "Close" at bounding box center [1179, 25] width 25 height 9
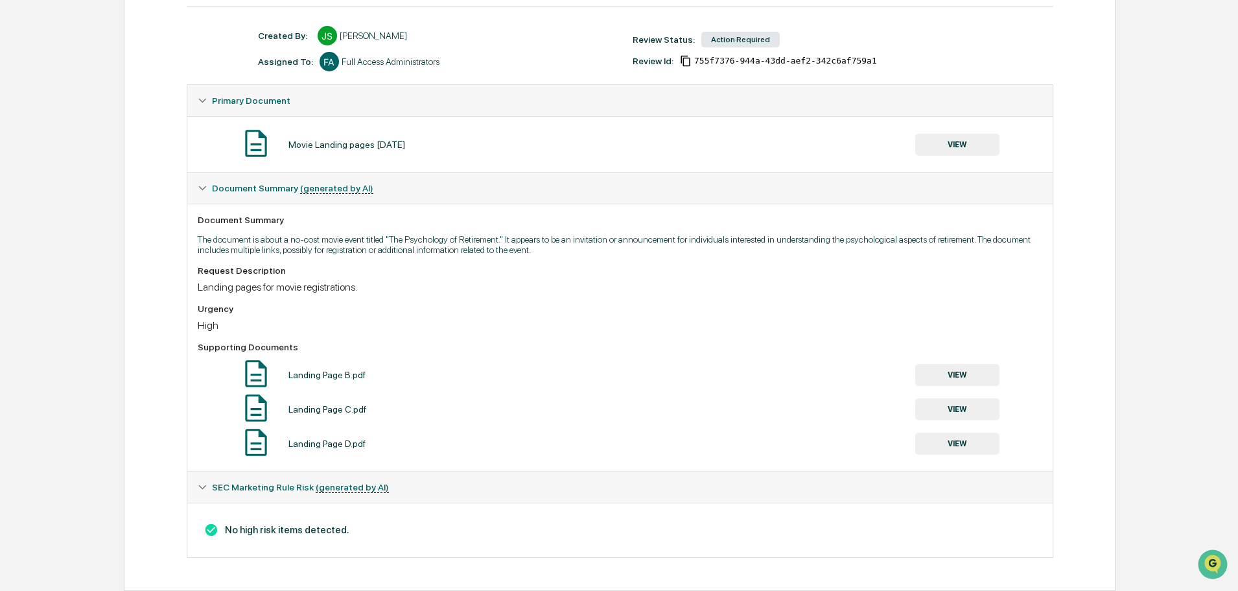
click at [974, 157] on div "Movie Landing pages 9-24-25 VIEW" at bounding box center [620, 144] width 845 height 34
click at [972, 148] on button "VIEW" at bounding box center [957, 145] width 84 height 22
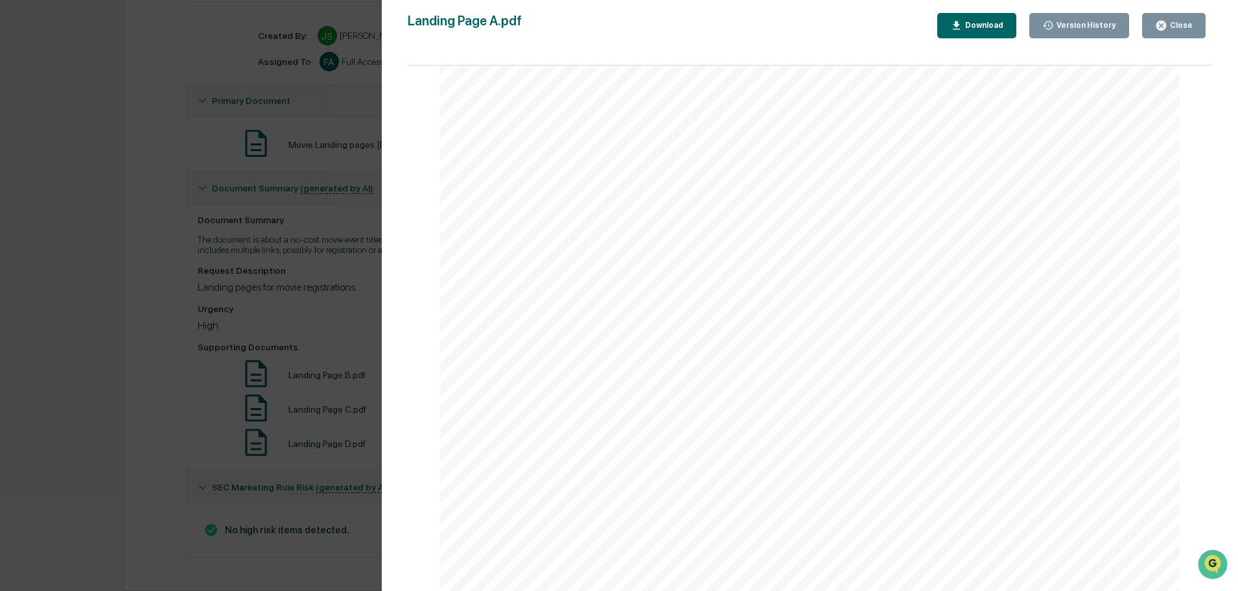
scroll to position [1284, 0]
click at [1171, 26] on div "Close" at bounding box center [1179, 25] width 25 height 9
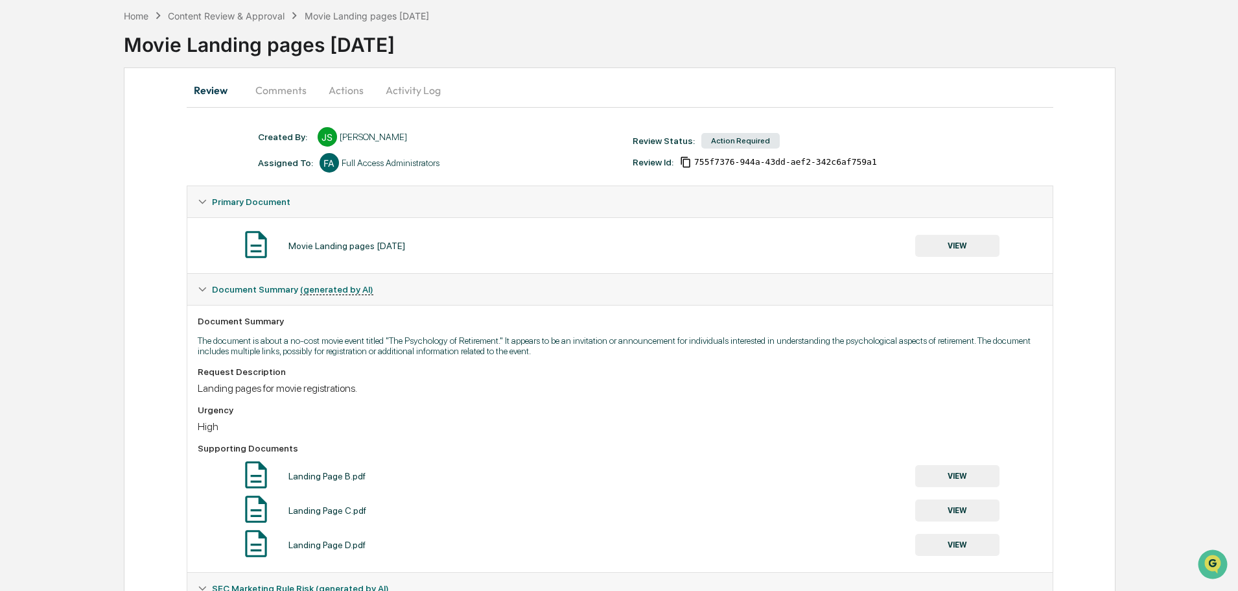
scroll to position [0, 0]
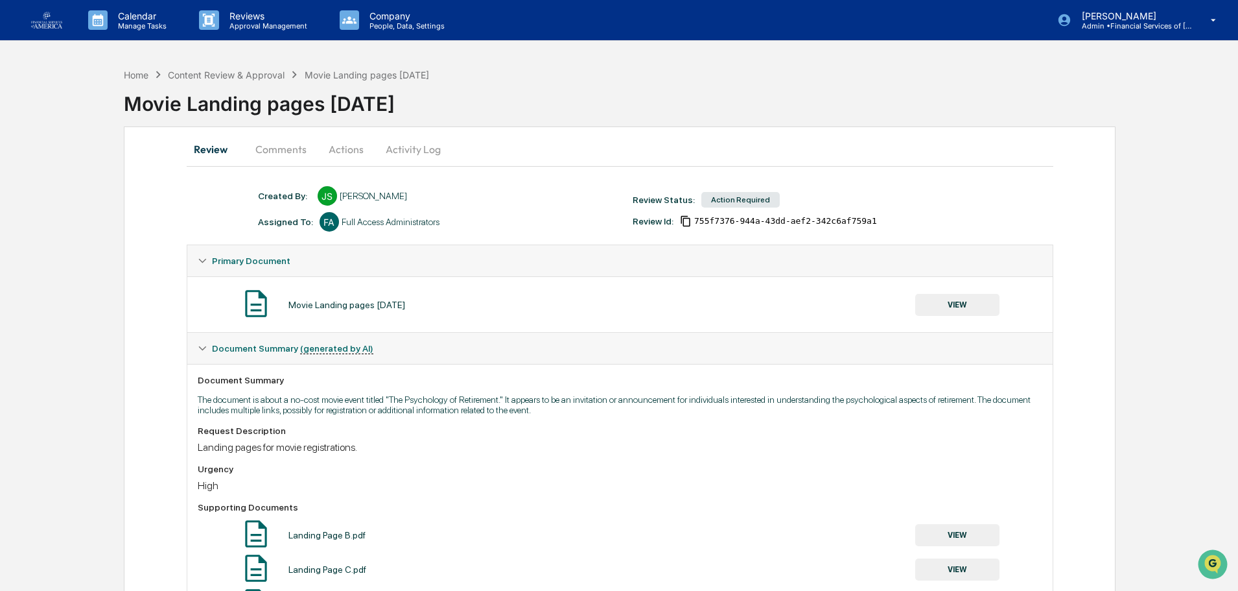
click at [343, 154] on button "Actions" at bounding box center [346, 149] width 58 height 31
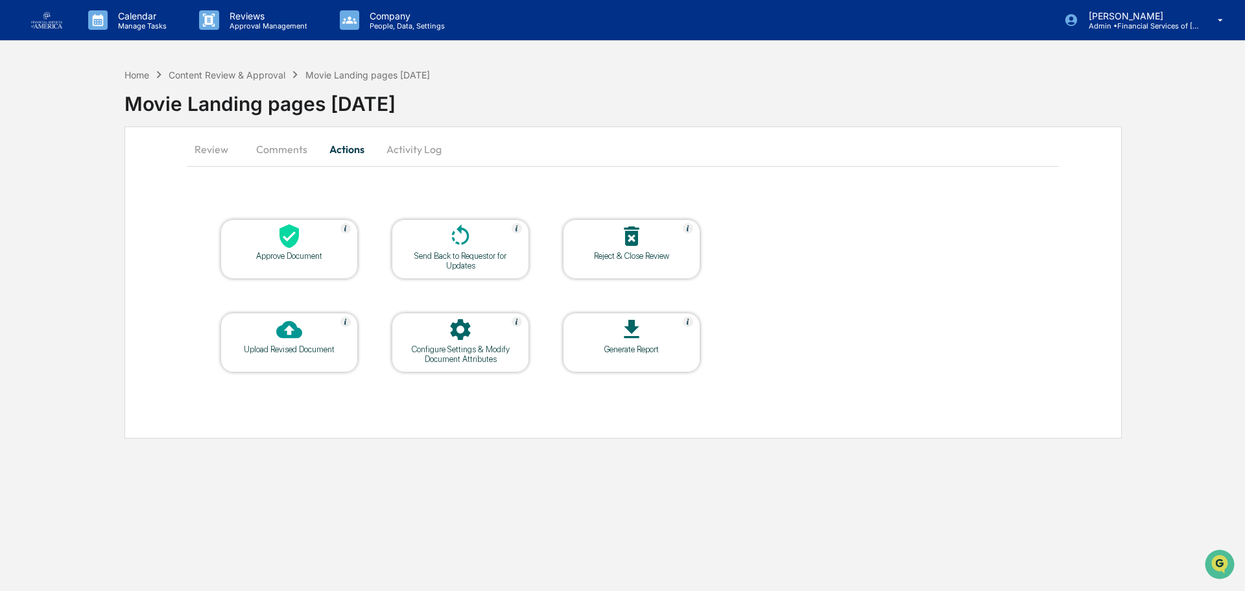
click at [314, 252] on div "Approve Document" at bounding box center [288, 249] width 137 height 60
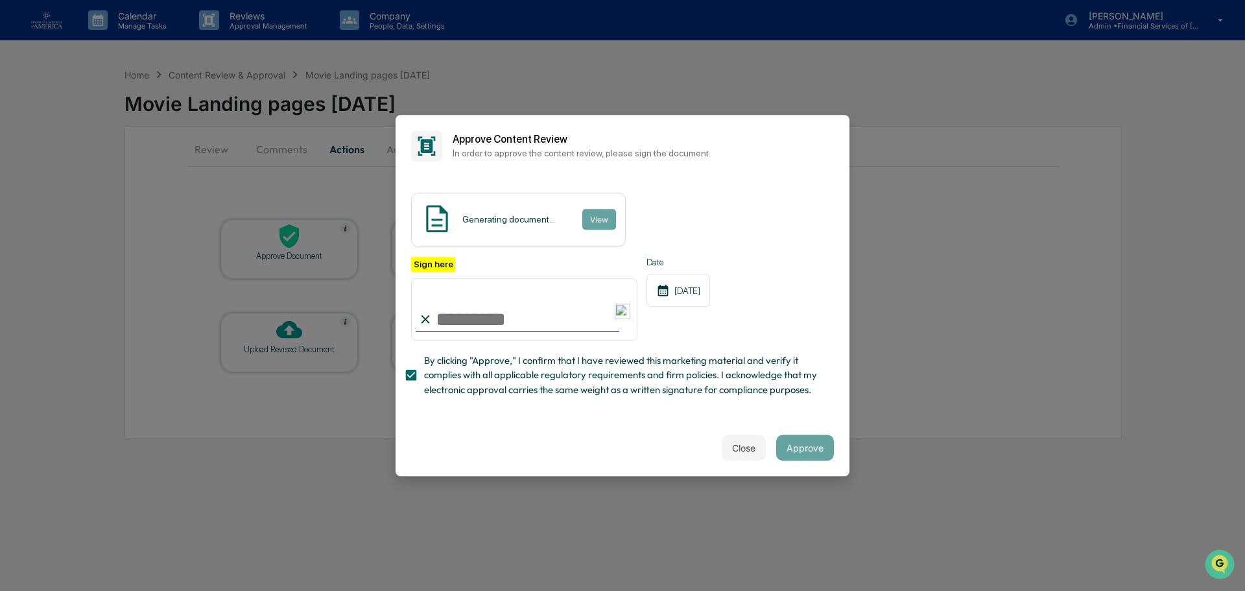
click at [467, 311] on input "Sign here" at bounding box center [524, 309] width 226 height 62
click at [488, 320] on input "Sign here" at bounding box center [524, 309] width 226 height 62
type input "**********"
click at [814, 446] on button "Approve" at bounding box center [805, 447] width 58 height 26
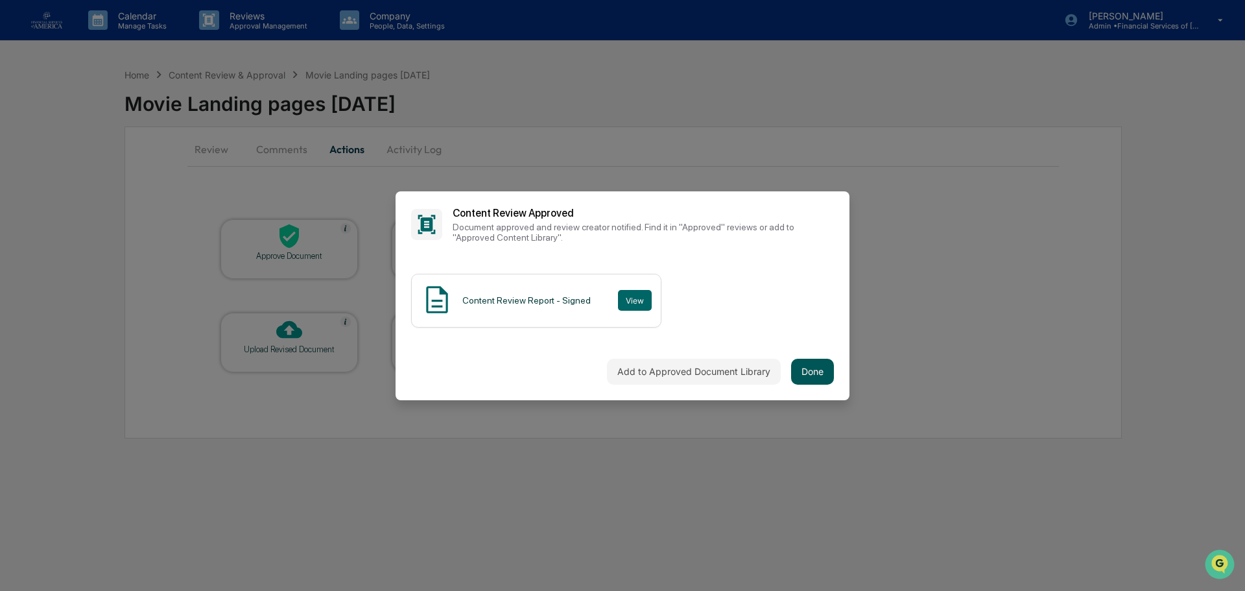
click at [811, 376] on button "Done" at bounding box center [812, 371] width 43 height 26
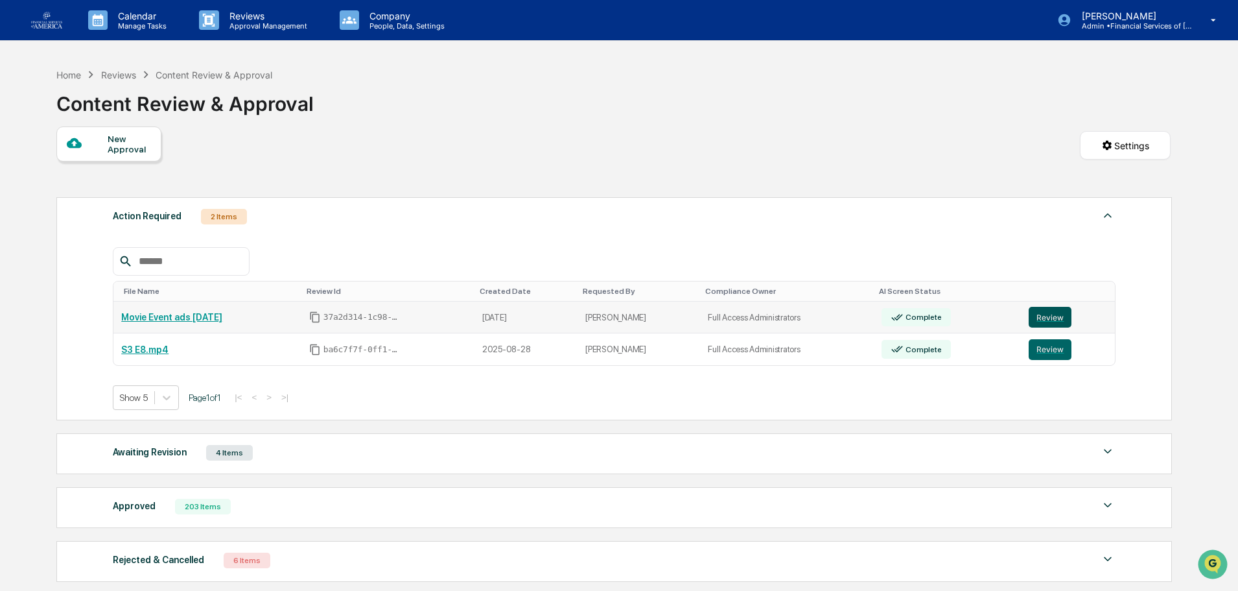
click at [1055, 325] on button "Review" at bounding box center [1050, 317] width 43 height 21
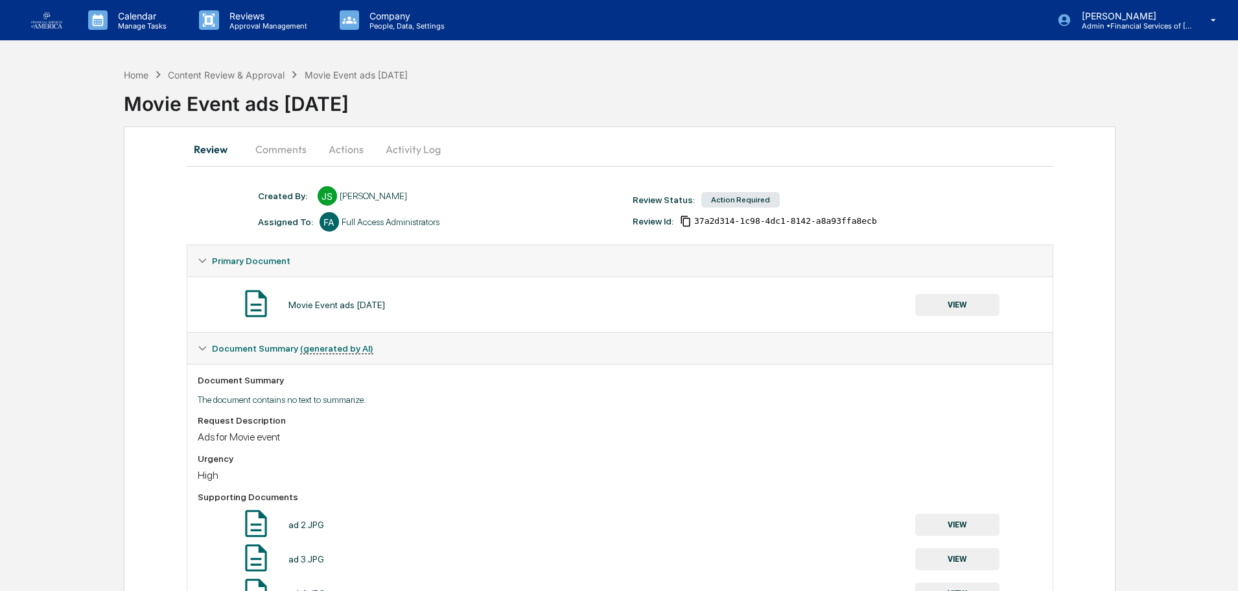
click at [358, 150] on button "Actions" at bounding box center [346, 149] width 58 height 31
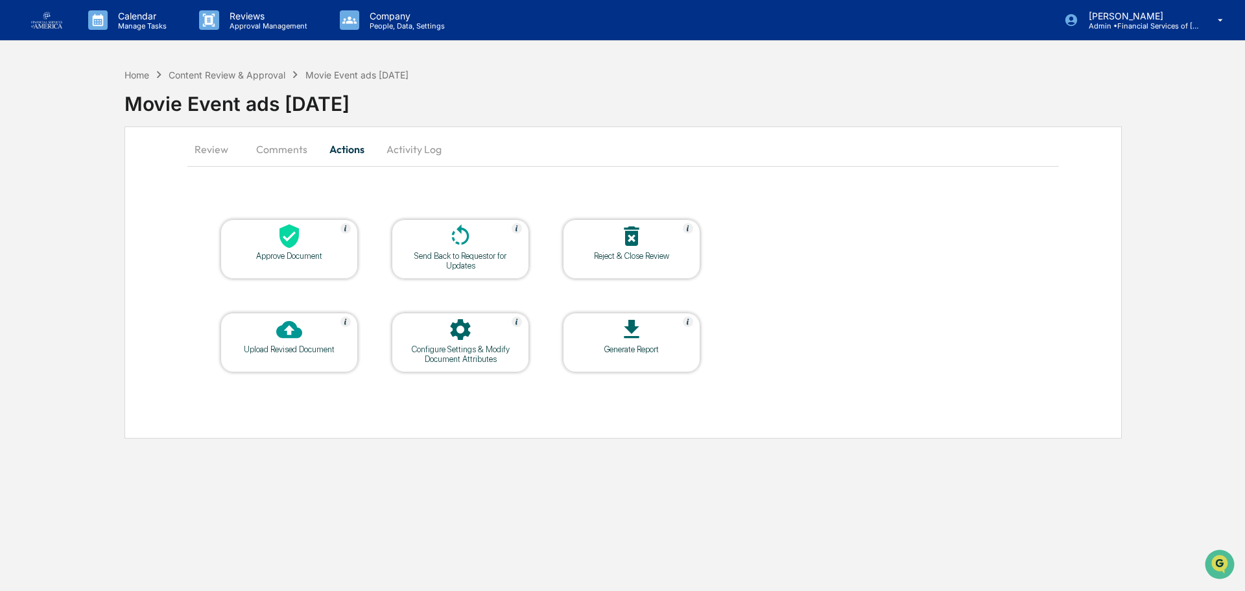
click at [479, 252] on div "Send Back to Requestor for Updates" at bounding box center [460, 260] width 117 height 19
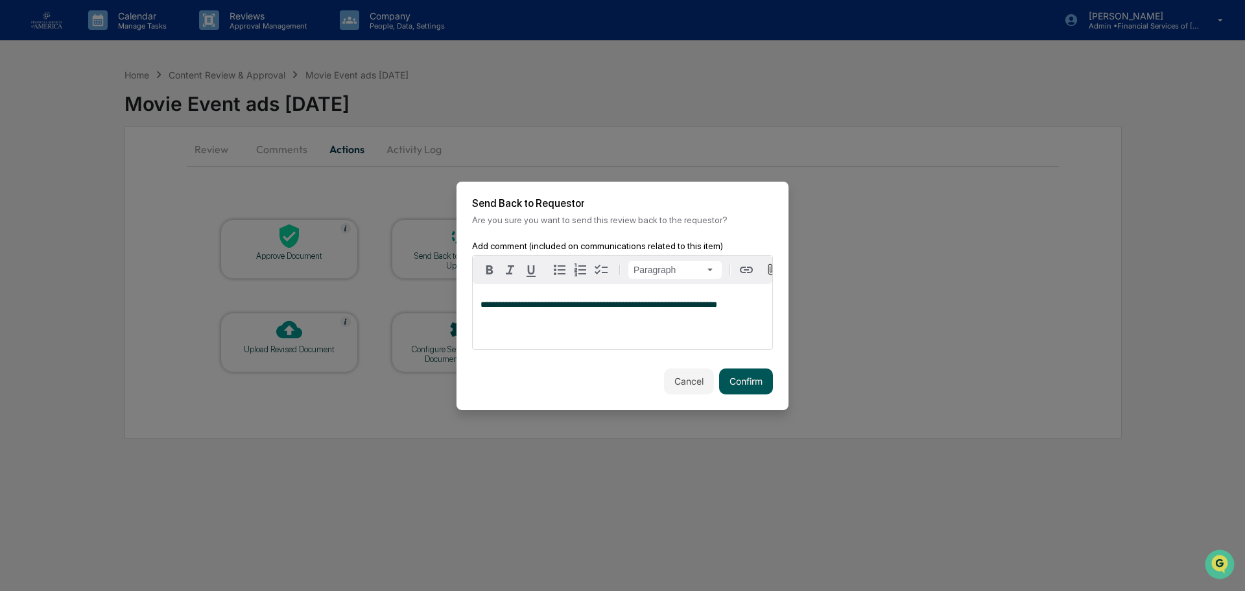
click at [753, 381] on button "Confirm" at bounding box center [746, 381] width 54 height 26
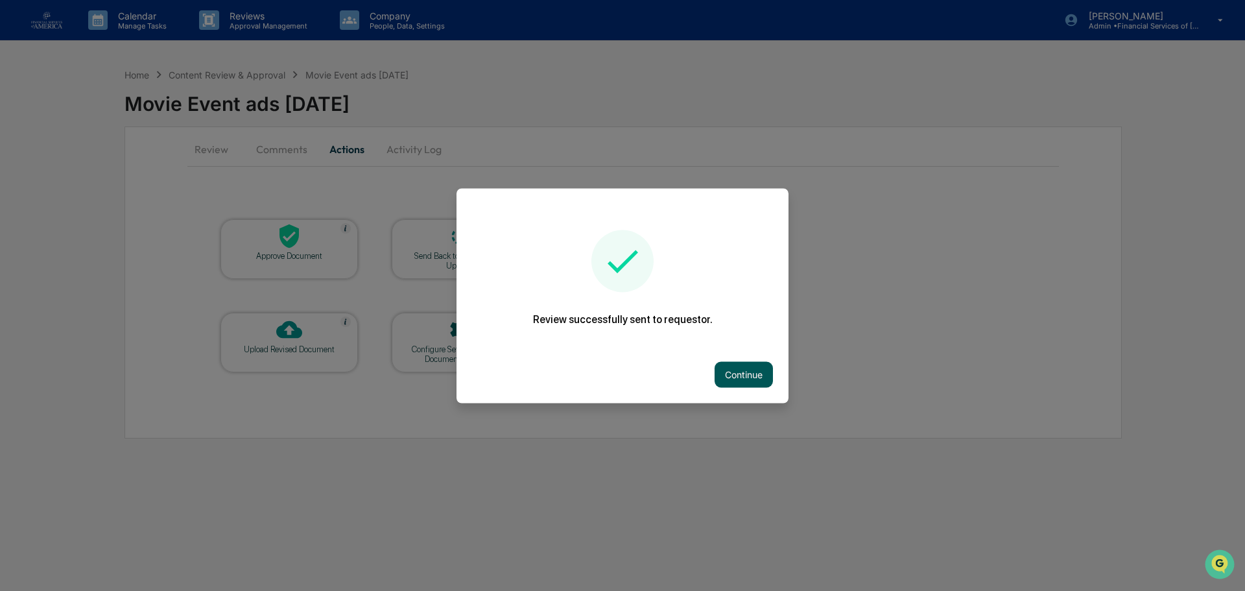
click at [737, 364] on button "Continue" at bounding box center [743, 374] width 58 height 26
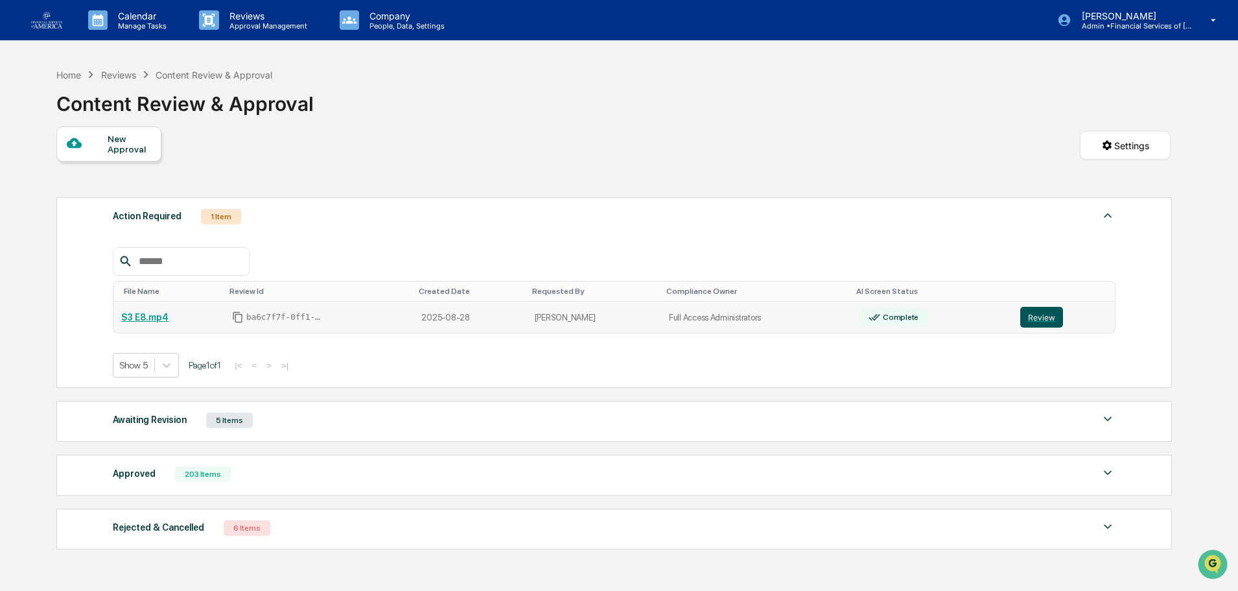
click at [1041, 319] on button "Review" at bounding box center [1041, 317] width 43 height 21
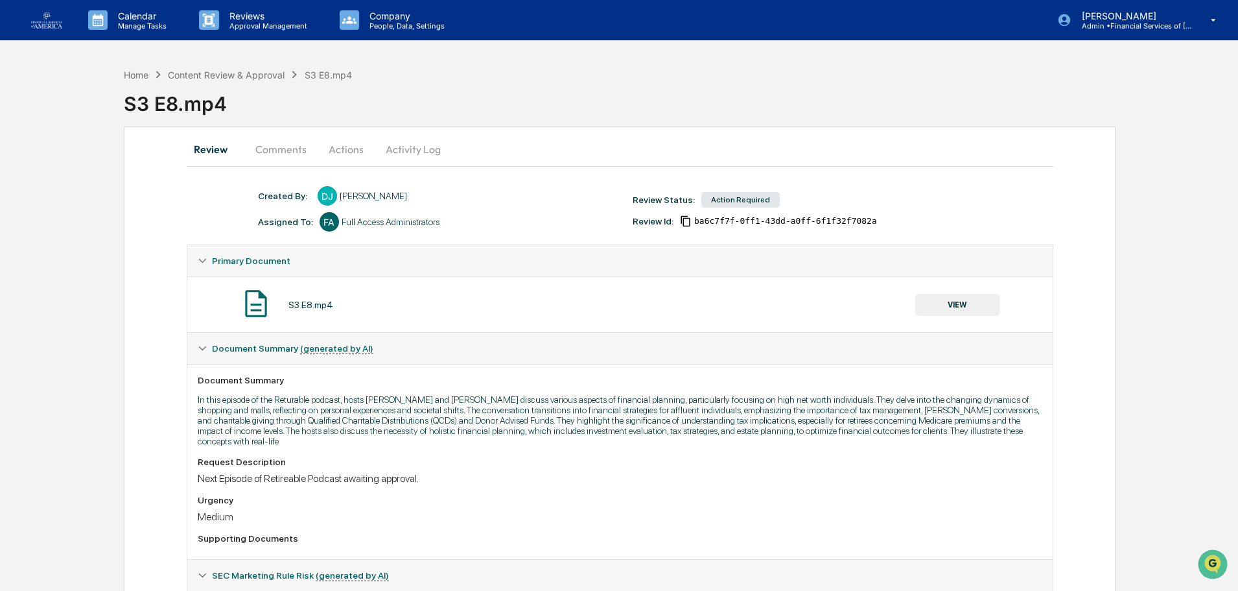
click at [305, 301] on div "S3 E8.mp4" at bounding box center [310, 304] width 45 height 10
click at [250, 27] on p "Approval Management" at bounding box center [266, 25] width 95 height 9
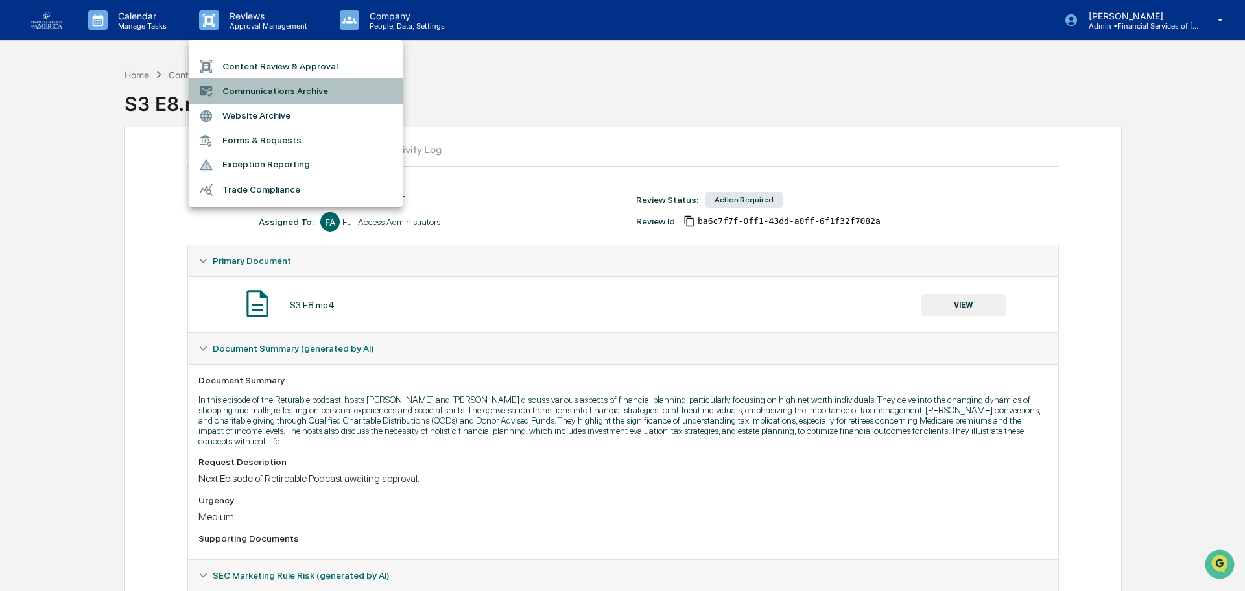
click at [281, 88] on li "Communications Archive" at bounding box center [296, 90] width 214 height 25
